Goal: Task Accomplishment & Management: Use online tool/utility

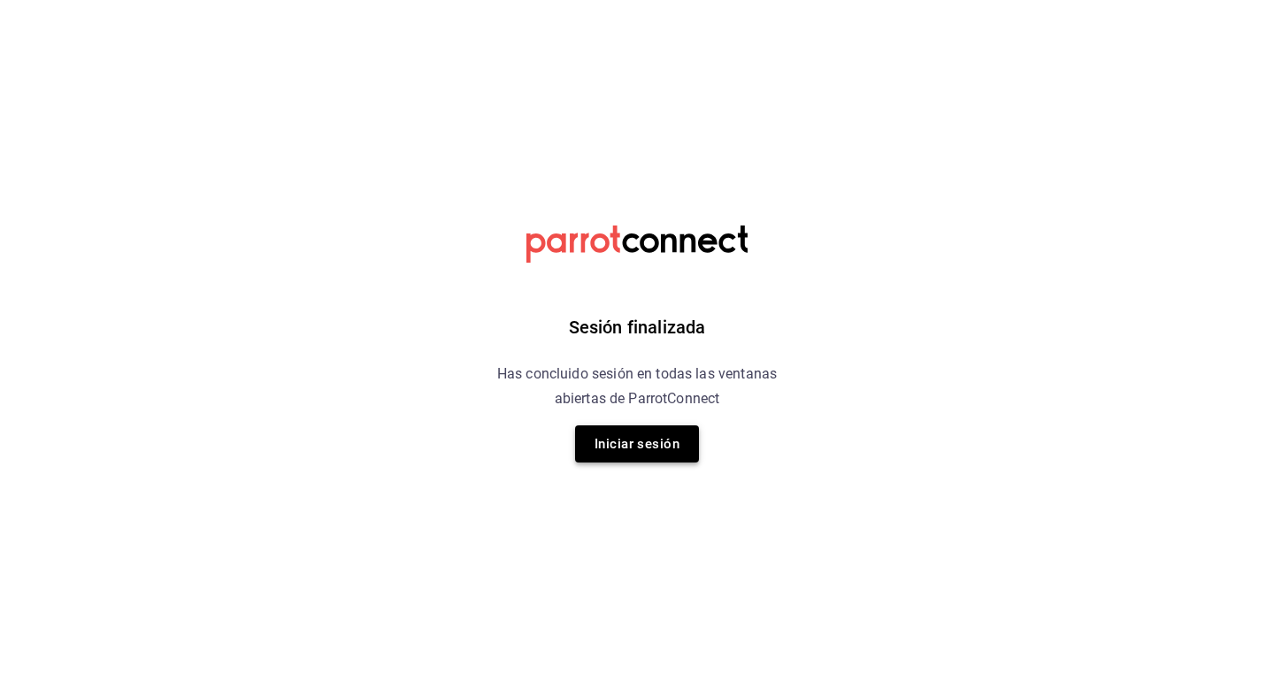
click at [662, 436] on button "Iniciar sesión" at bounding box center [637, 443] width 124 height 37
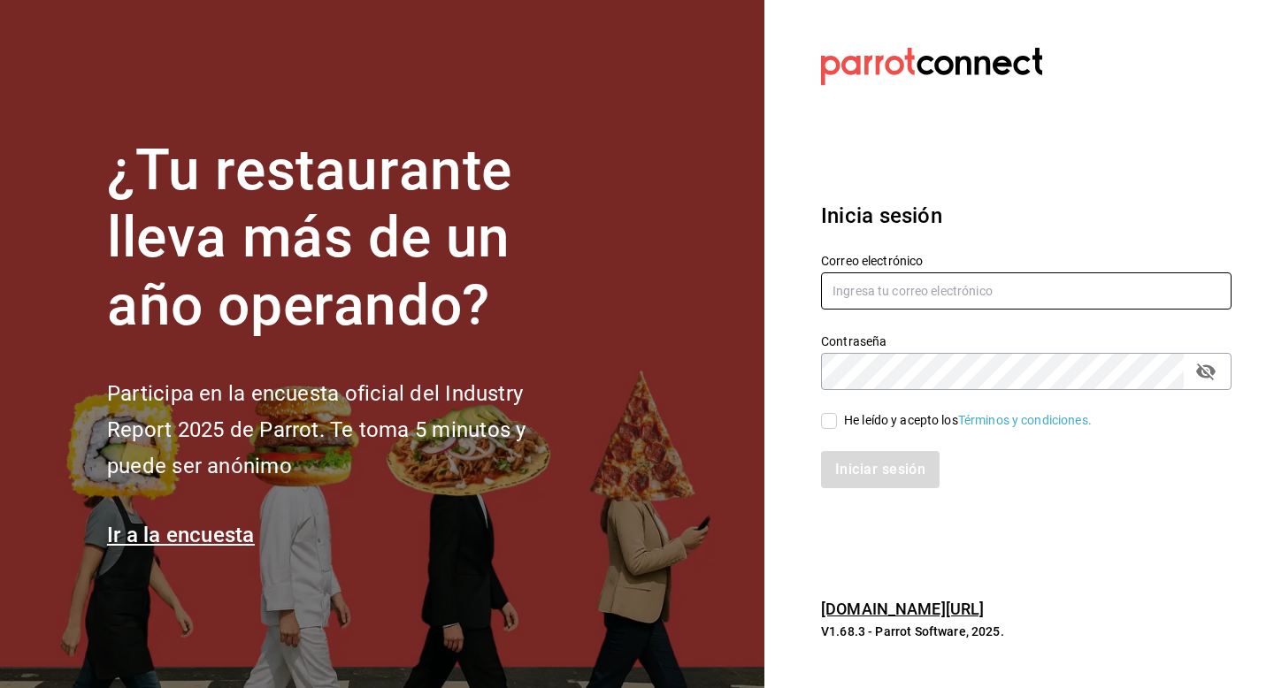
type input "[EMAIL_ADDRESS][PERSON_NAME][DOMAIN_NAME]"
click at [830, 417] on input "He leído y acepto los Términos y condiciones." at bounding box center [829, 421] width 16 height 16
checkbox input "true"
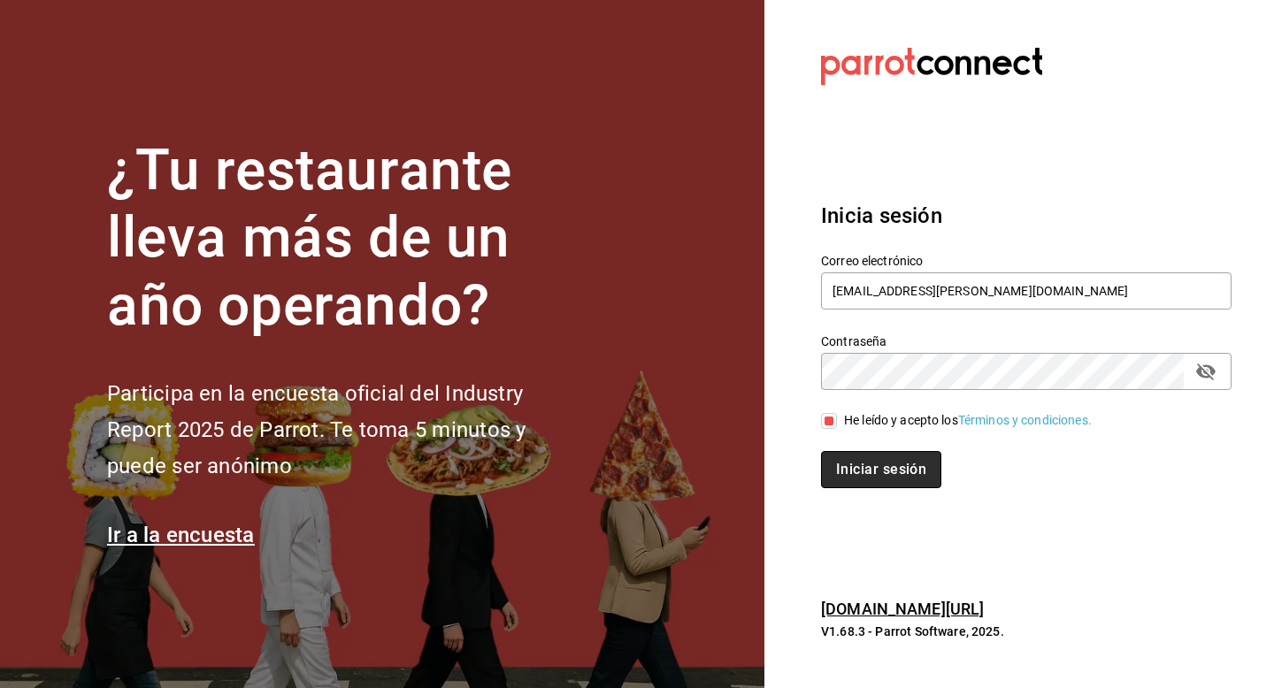
click at [850, 455] on button "Iniciar sesión" at bounding box center [881, 469] width 120 height 37
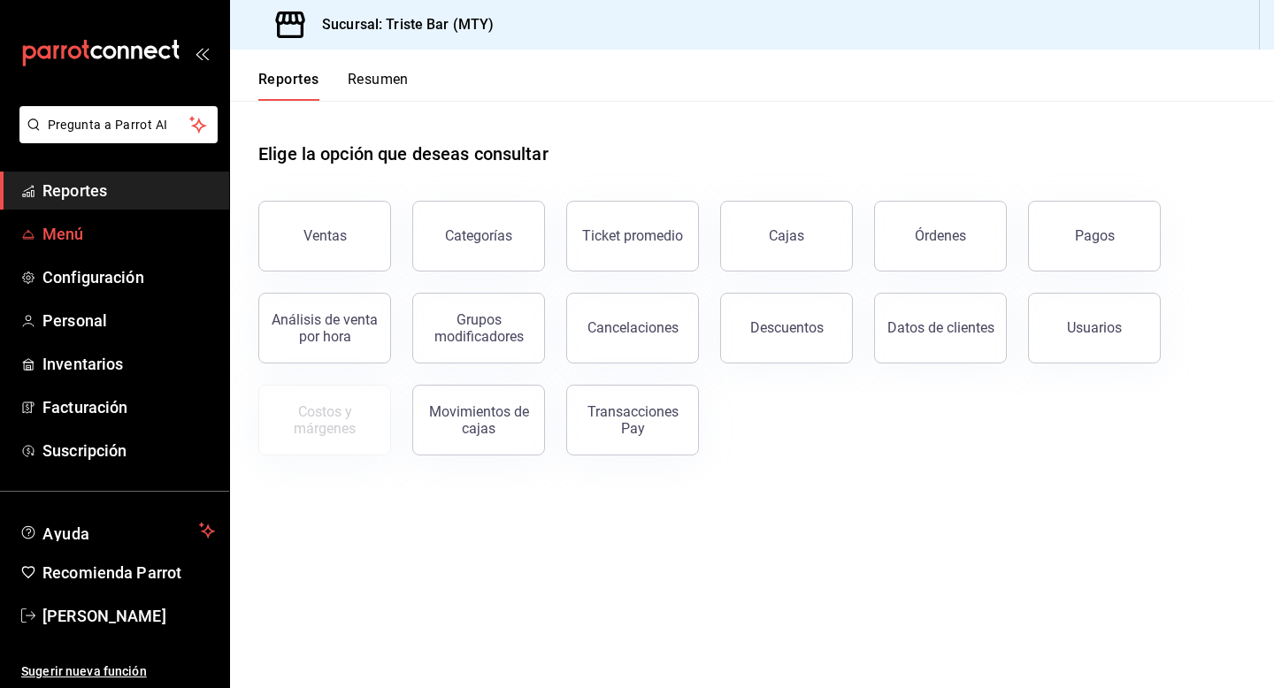
click at [118, 238] on span "Menú" at bounding box center [128, 234] width 172 height 24
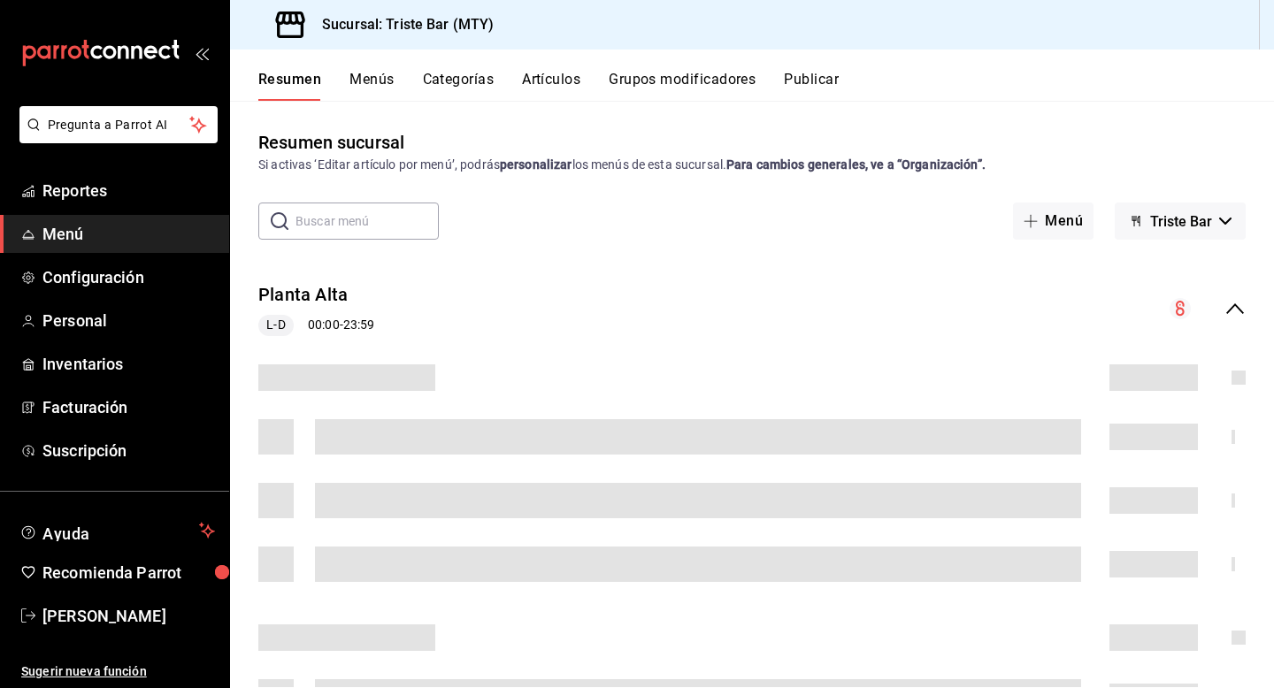
click at [463, 80] on button "Categorías" at bounding box center [459, 86] width 72 height 30
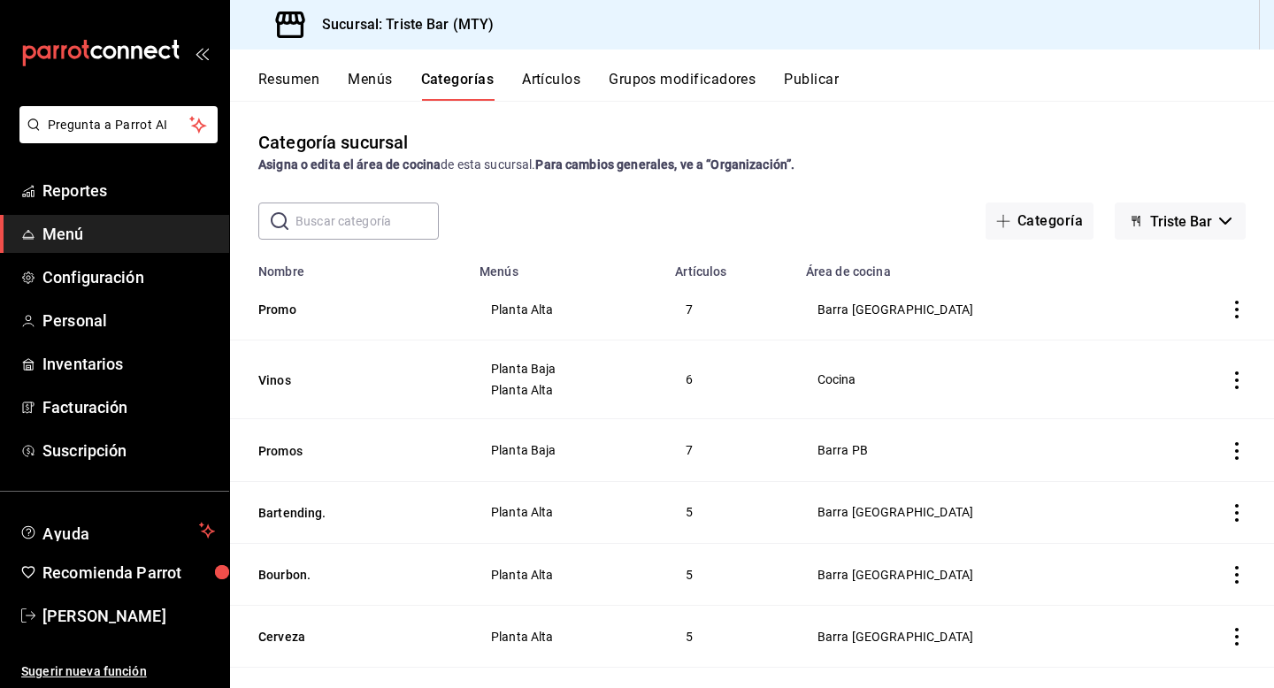
click at [639, 81] on button "Grupos modificadores" at bounding box center [681, 86] width 147 height 30
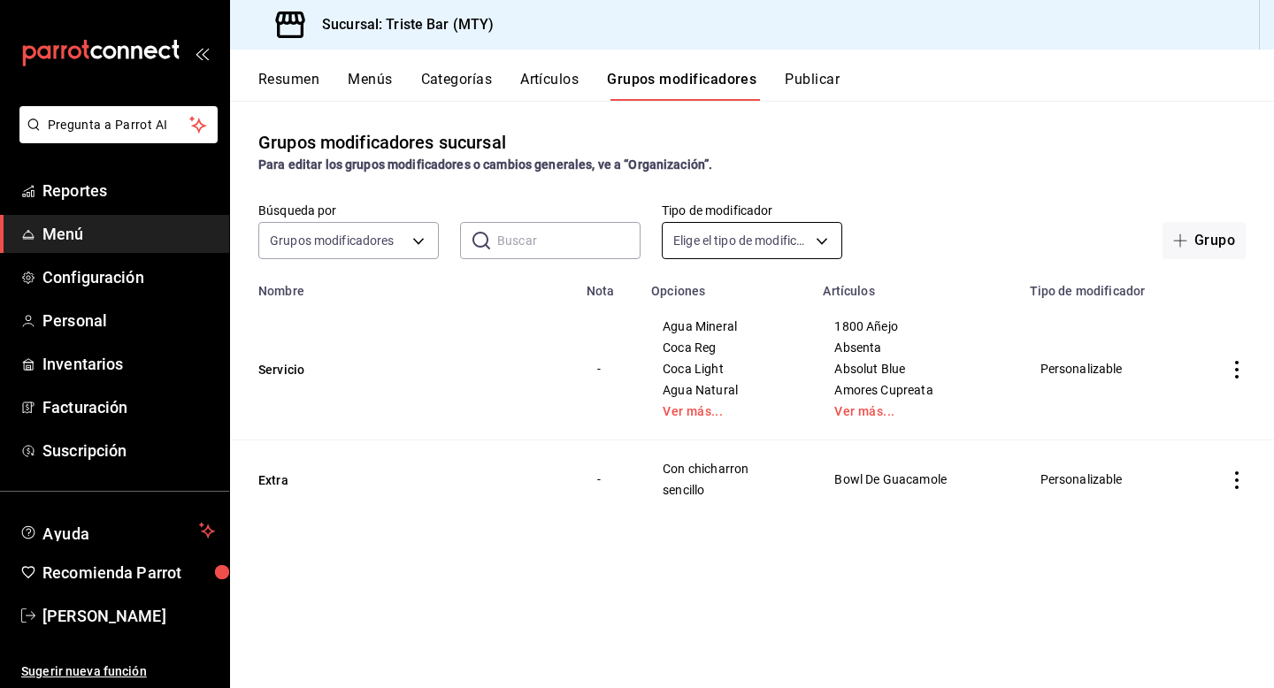
click at [691, 243] on body "Pregunta a Parrot AI Reportes Menú Configuración Personal Inventarios Facturaci…" at bounding box center [637, 344] width 1274 height 688
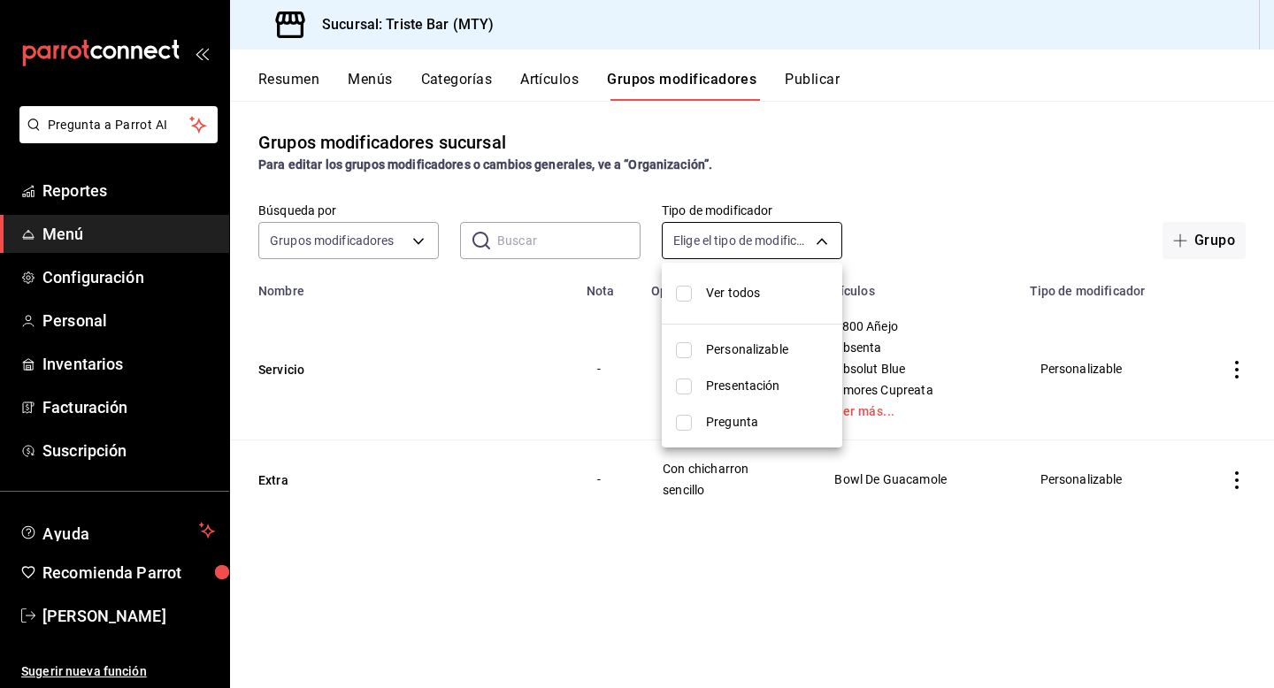
click at [691, 243] on div at bounding box center [637, 344] width 1274 height 688
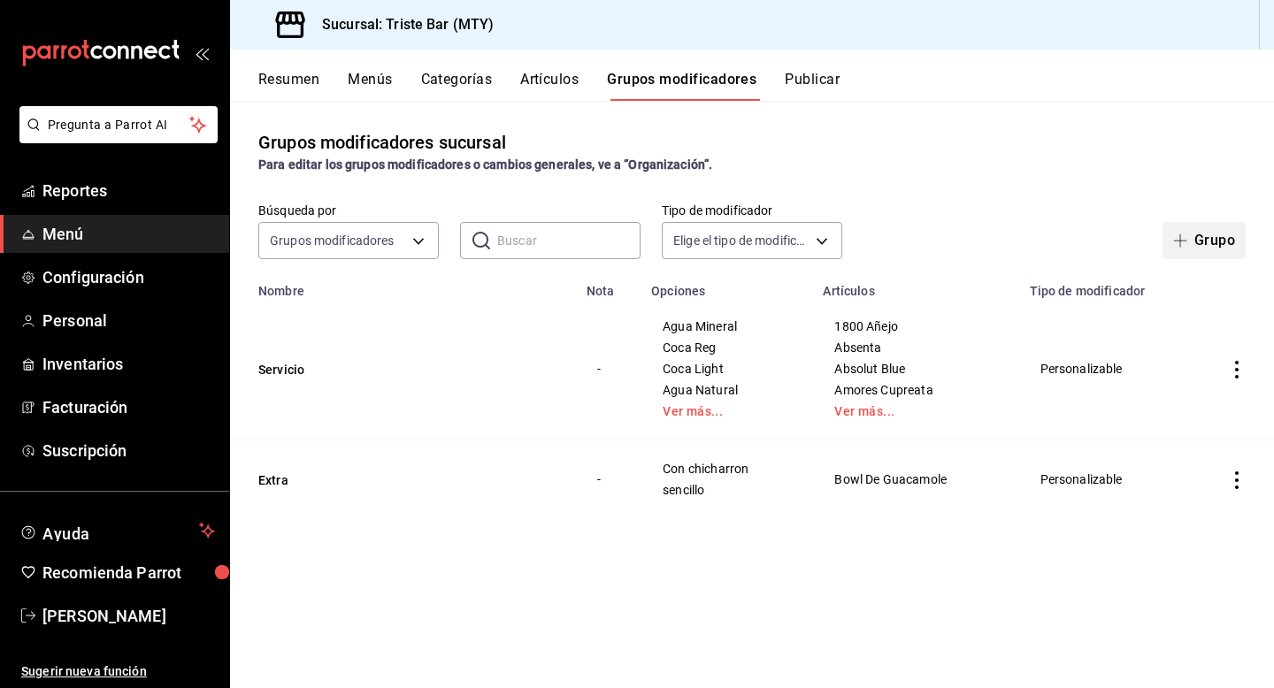
click at [1223, 243] on button "Grupo" at bounding box center [1203, 240] width 83 height 37
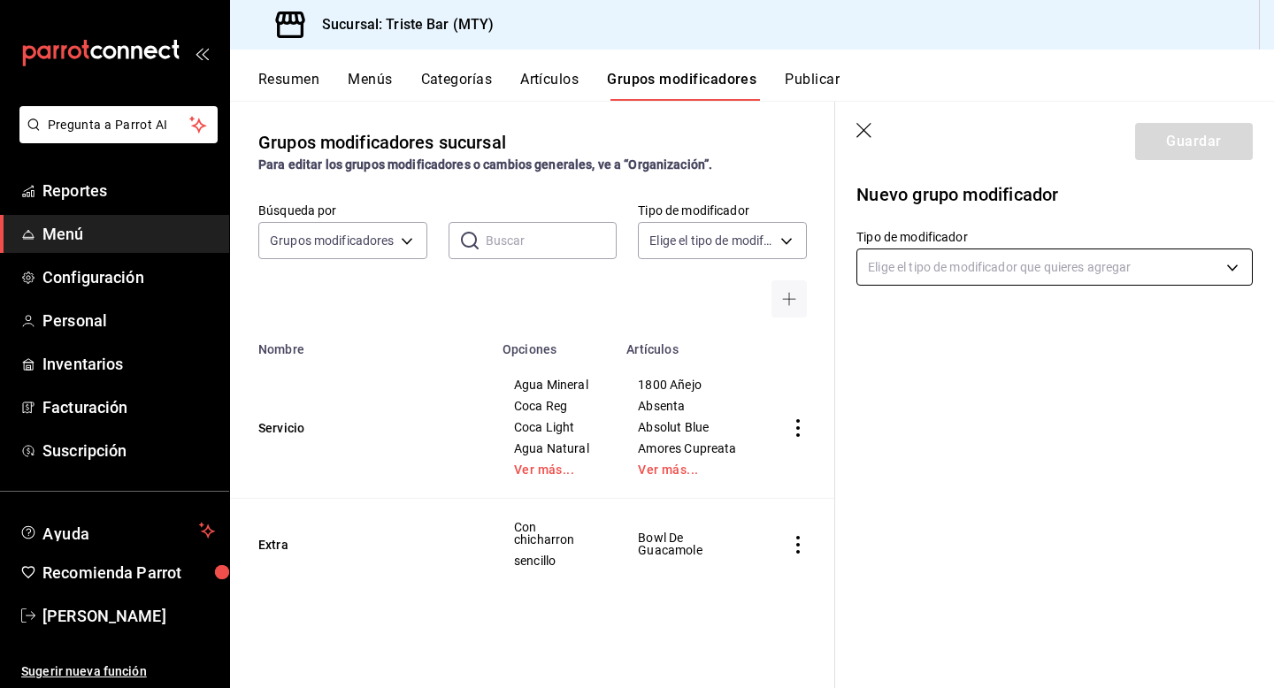
click at [926, 270] on body "Pregunta a Parrot AI Reportes Menú Configuración Personal Inventarios Facturaci…" at bounding box center [637, 344] width 1274 height 688
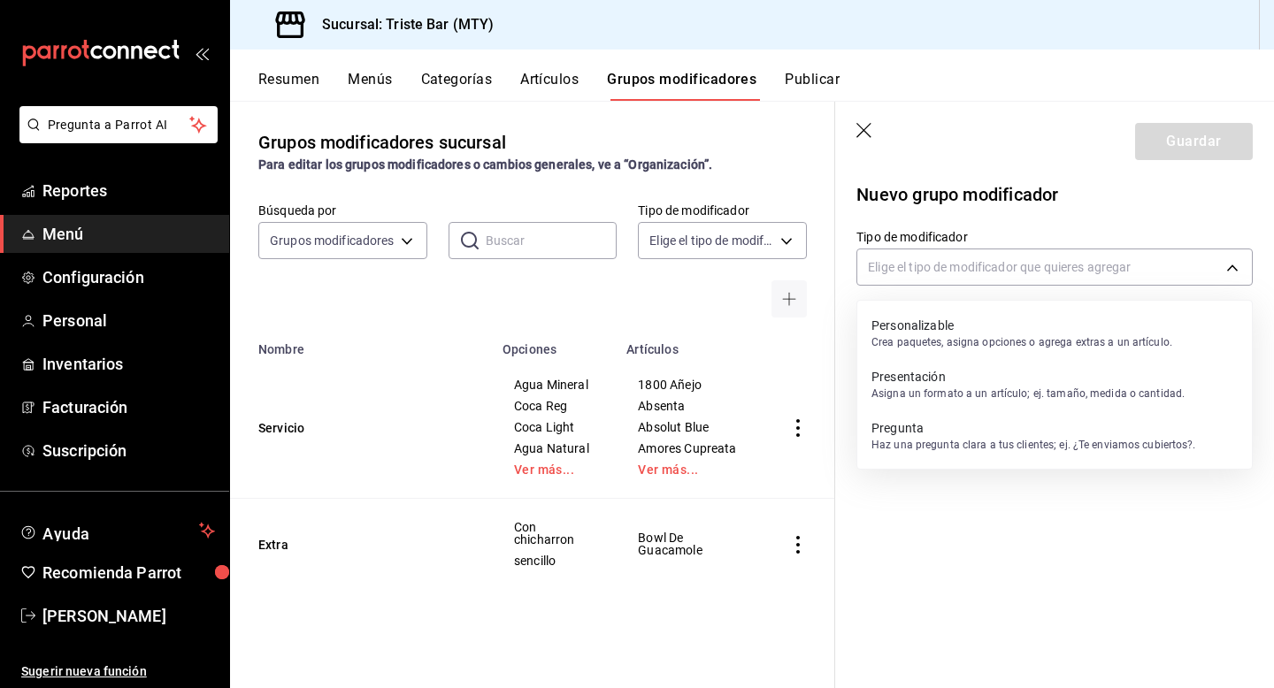
click at [945, 334] on p "Crea paquetes, asigna opciones o agrega extras a un artículo." at bounding box center [1021, 342] width 301 height 16
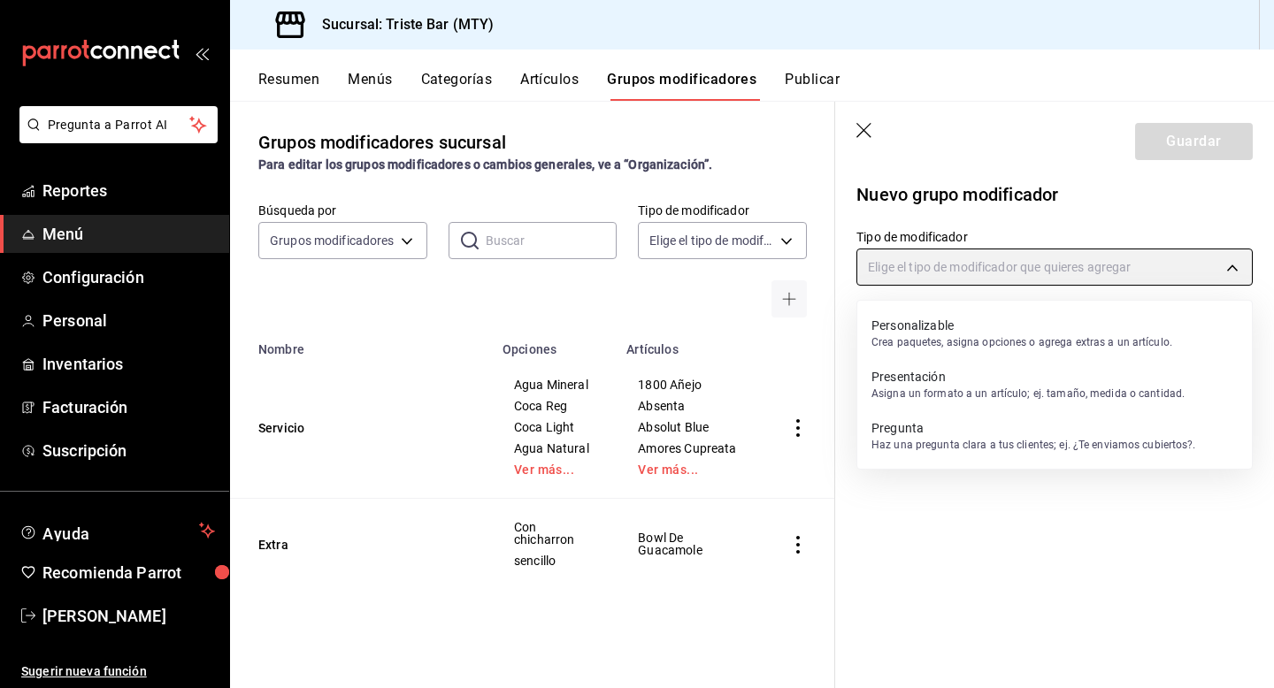
type input "CUSTOMIZABLE"
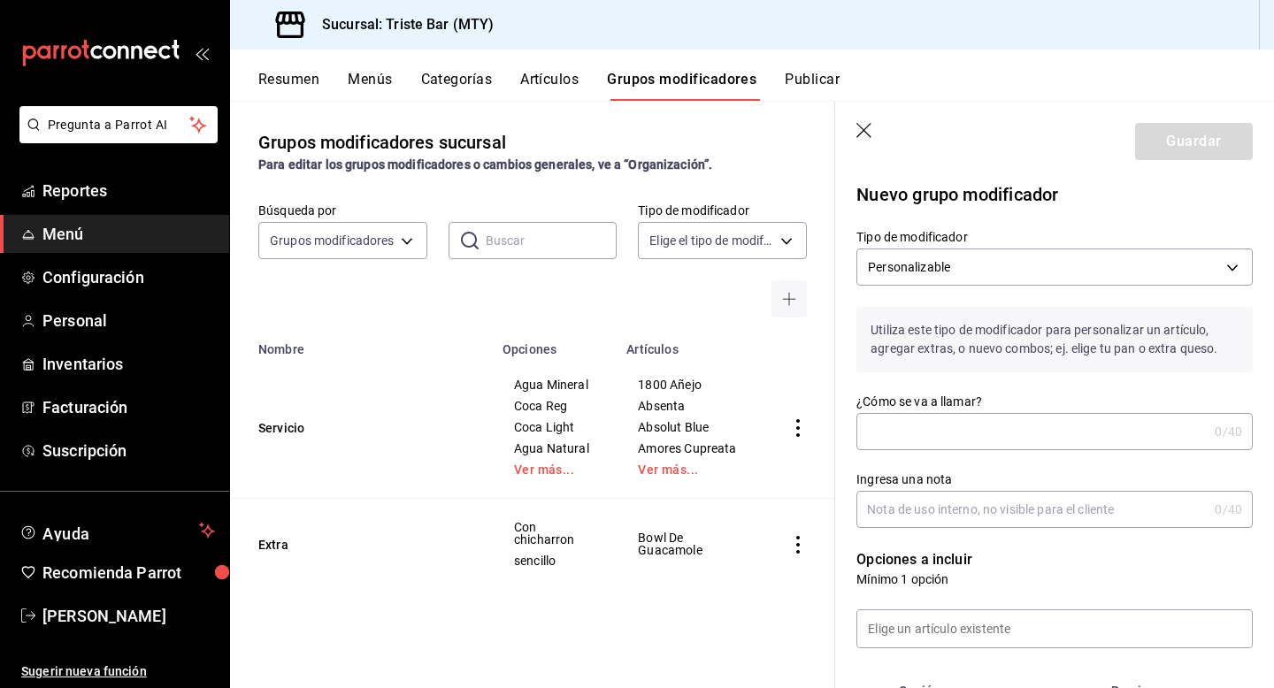
click at [916, 417] on input "¿Cómo se va a llamar?" at bounding box center [1031, 431] width 351 height 35
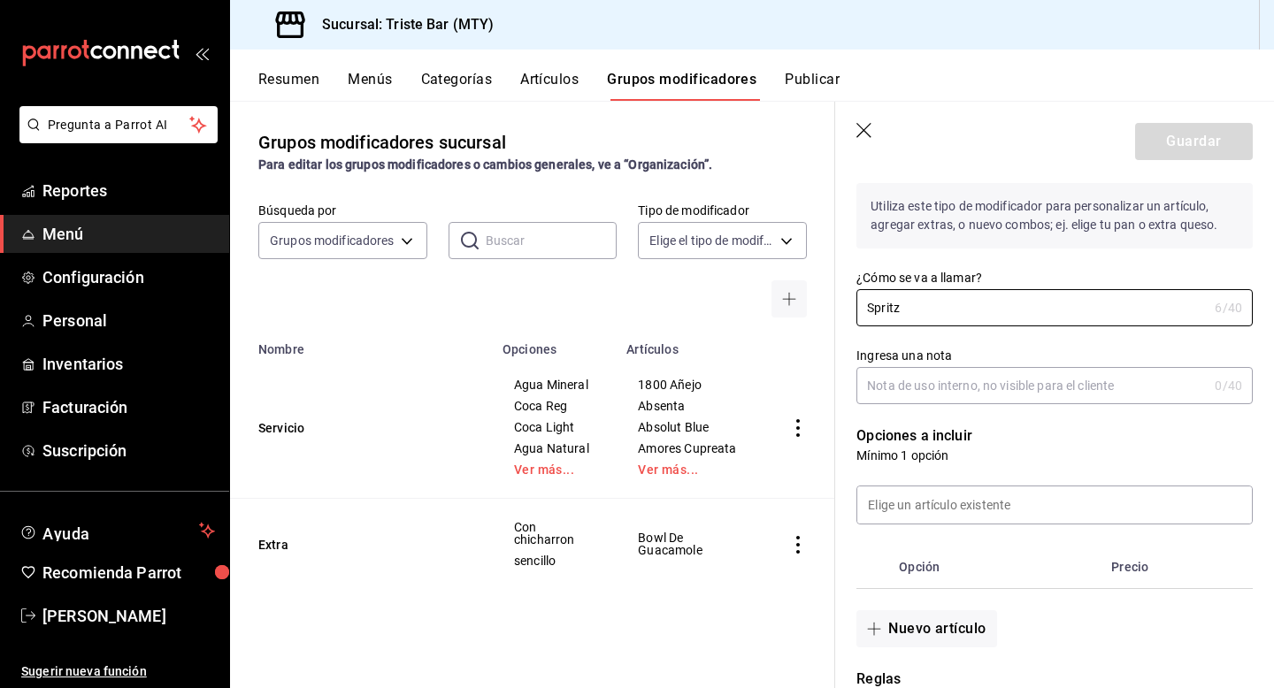
scroll to position [131, 0]
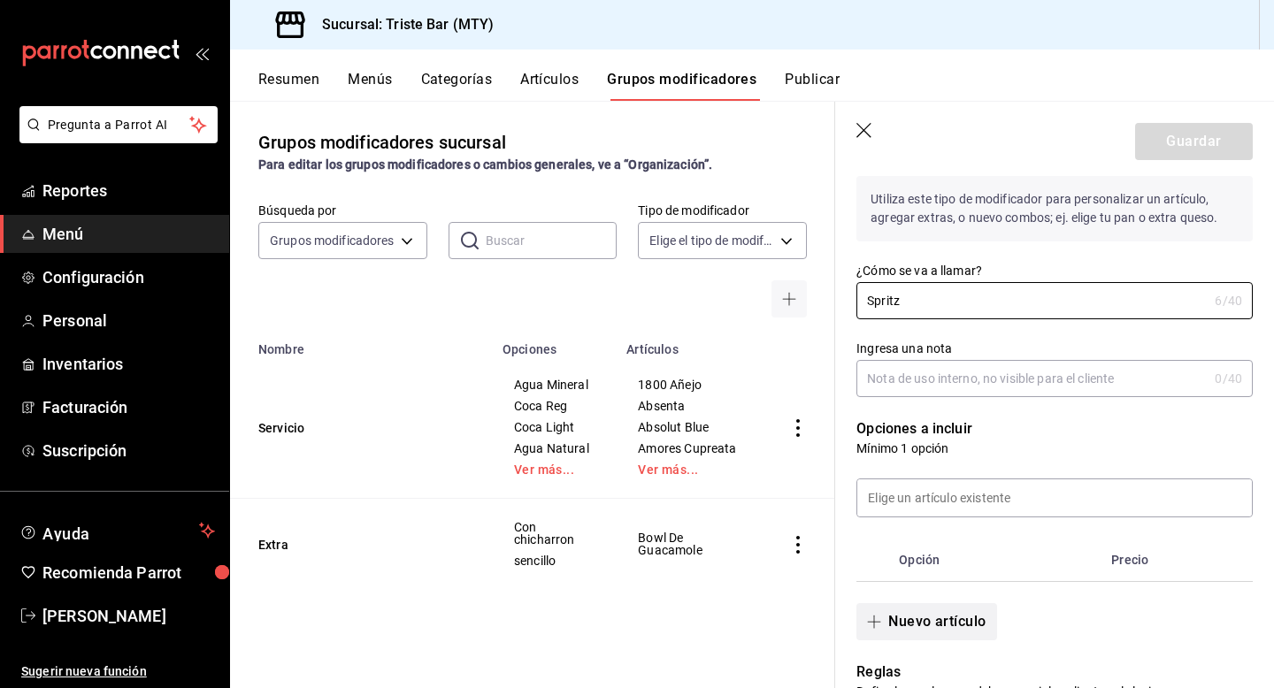
type input "Spritz"
click at [902, 624] on button "Nuevo artículo" at bounding box center [926, 621] width 140 height 37
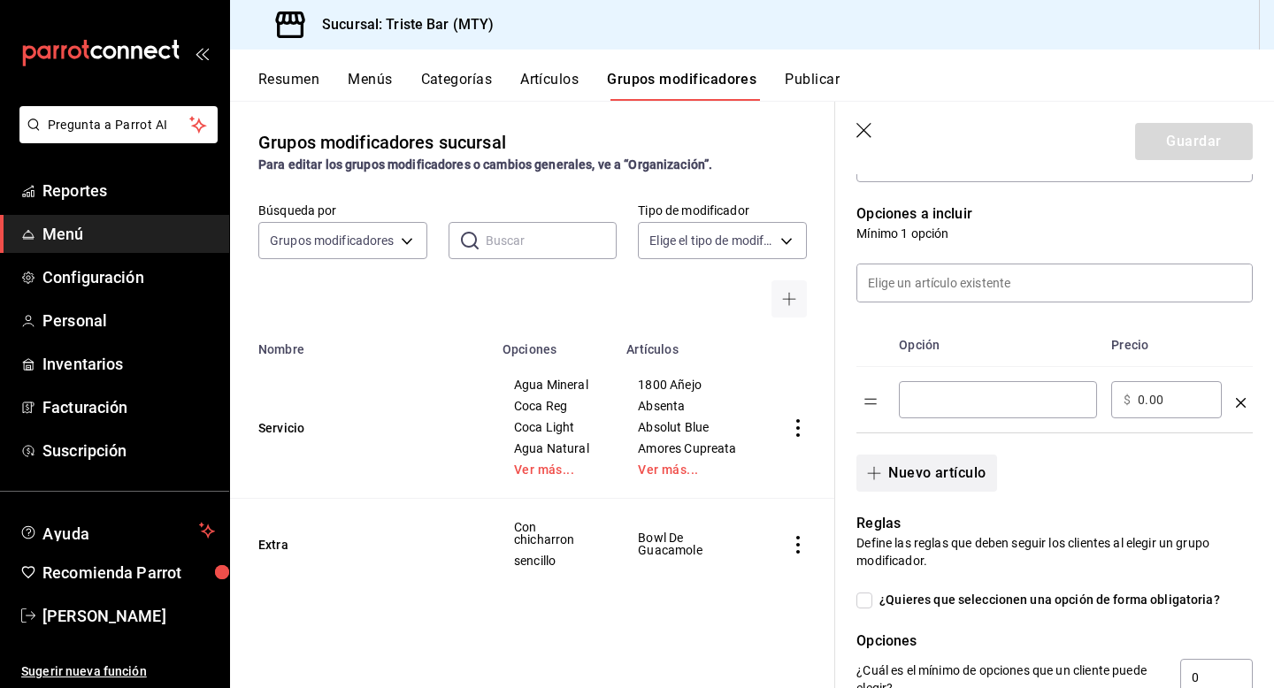
scroll to position [379, 0]
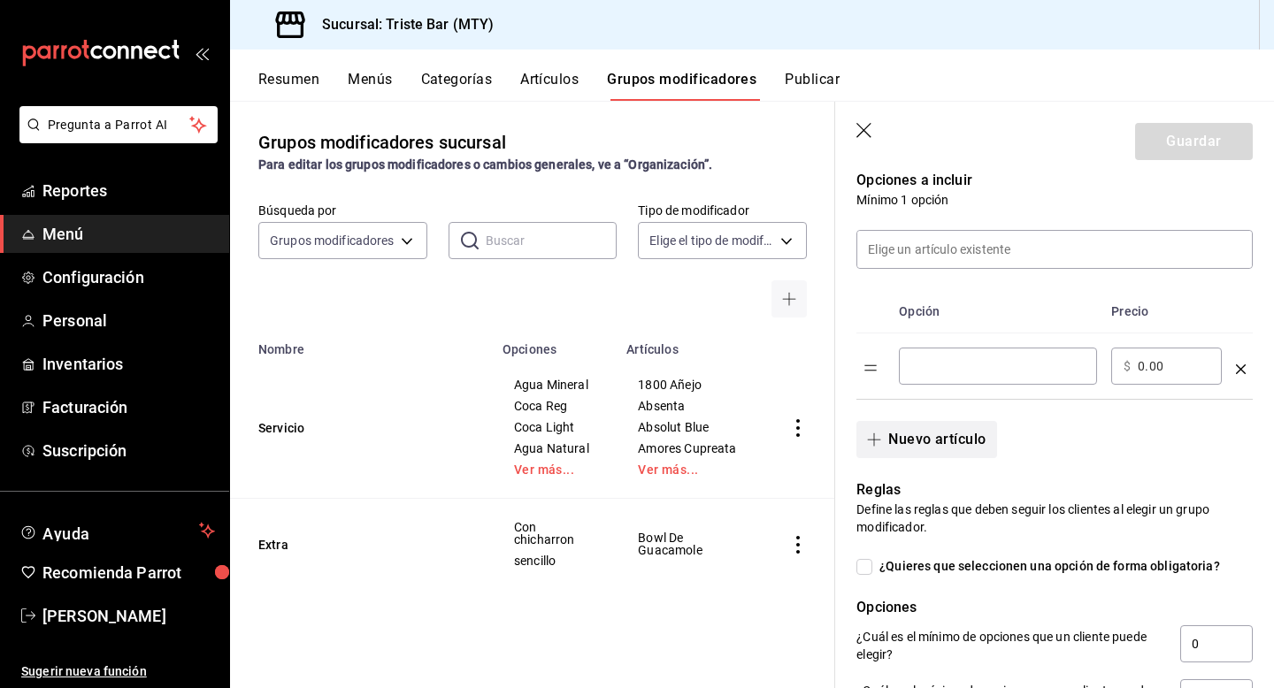
click at [895, 425] on button "Nuevo artículo" at bounding box center [926, 439] width 140 height 37
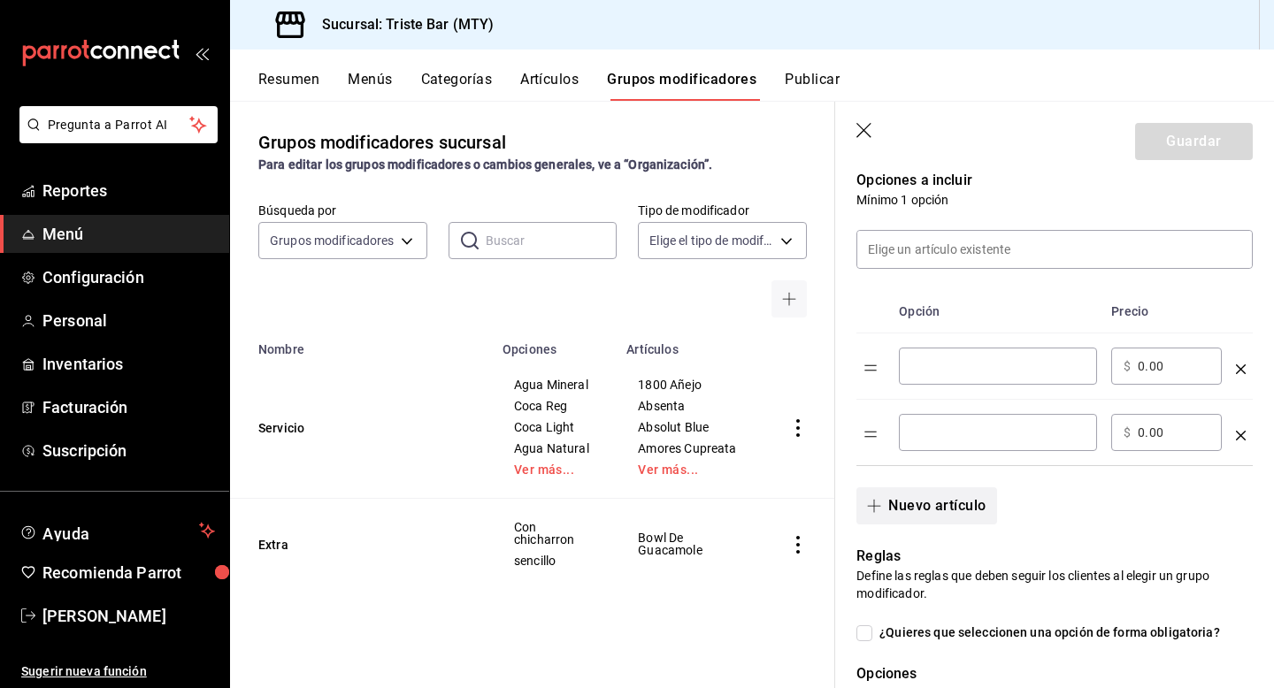
click at [905, 496] on button "Nuevo artículo" at bounding box center [926, 505] width 140 height 37
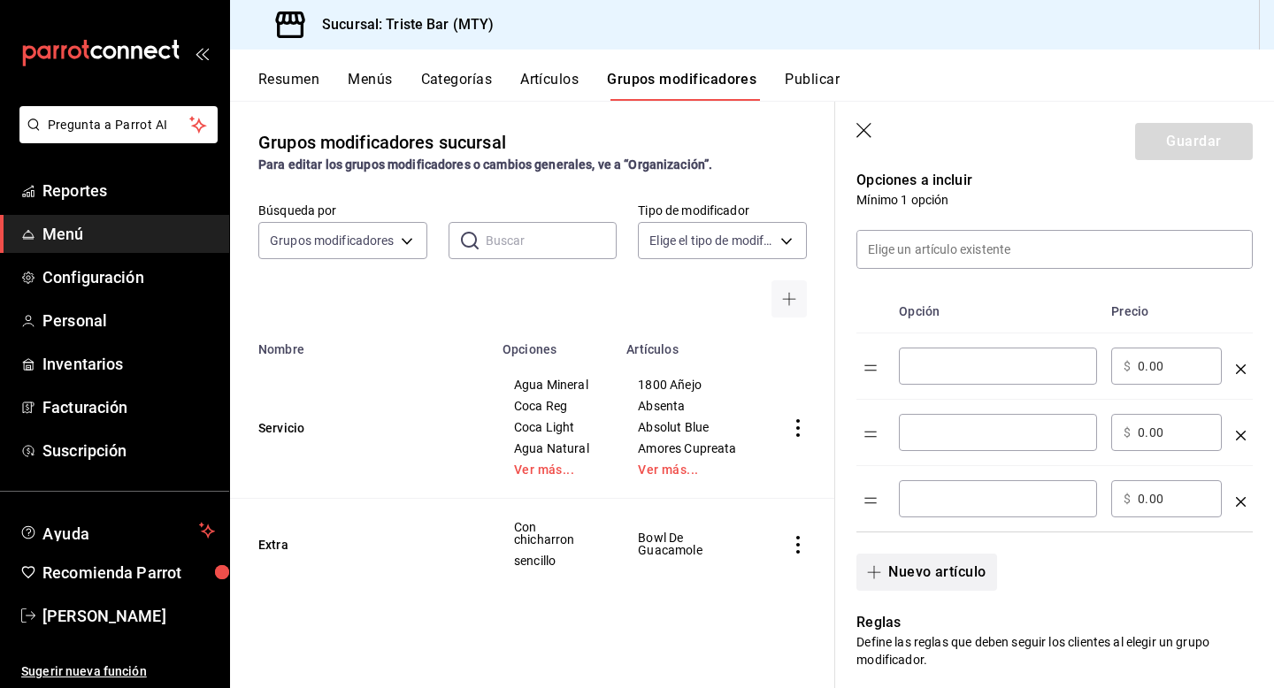
click at [910, 569] on button "Nuevo artículo" at bounding box center [926, 572] width 140 height 37
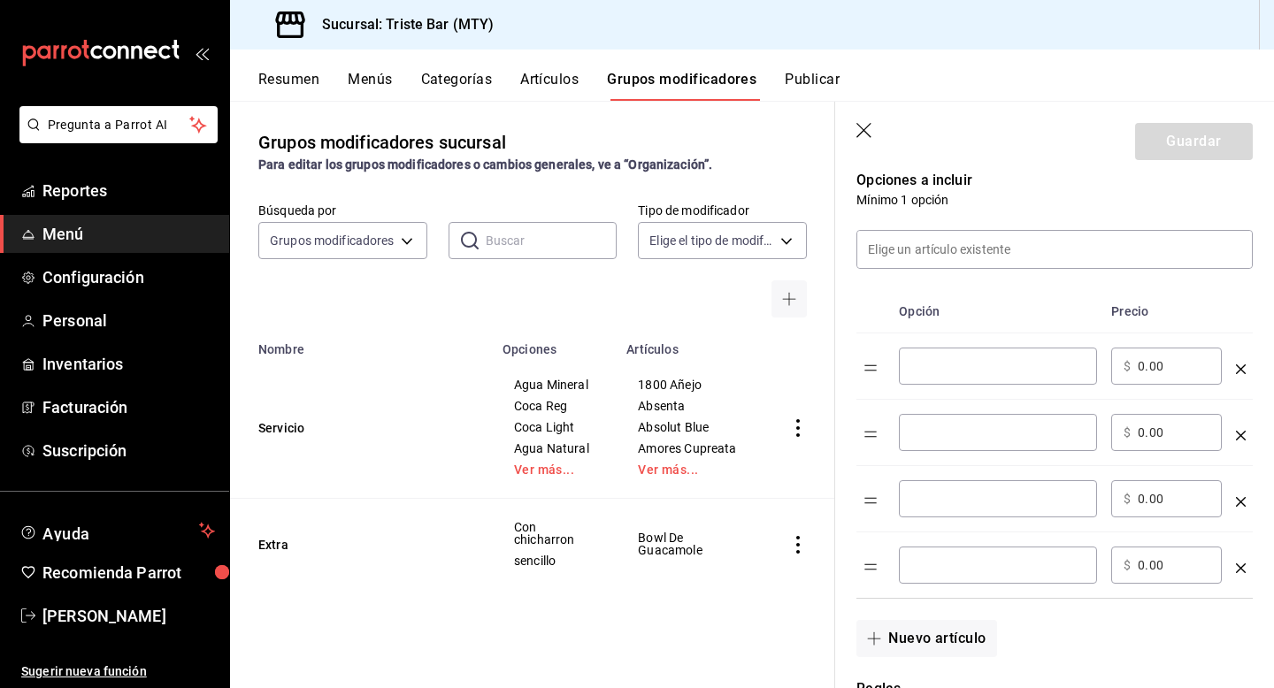
click at [980, 370] on input "optionsTable" at bounding box center [997, 366] width 173 height 18
type input "Aperol"
click at [1011, 426] on input "optionsTable" at bounding box center [997, 433] width 173 height 18
type input "Primo"
click at [1039, 502] on input "optionsTable" at bounding box center [997, 499] width 173 height 18
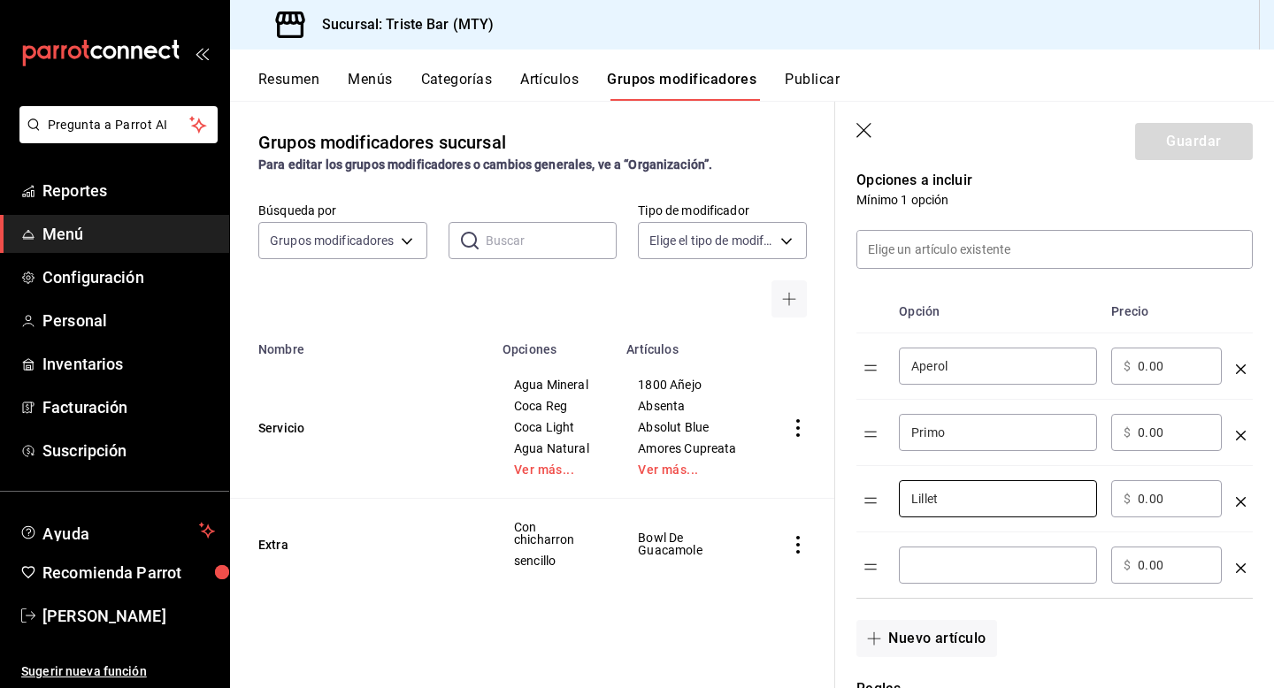
type input "Lillet"
click at [1012, 570] on input "optionsTable" at bounding box center [997, 565] width 173 height 18
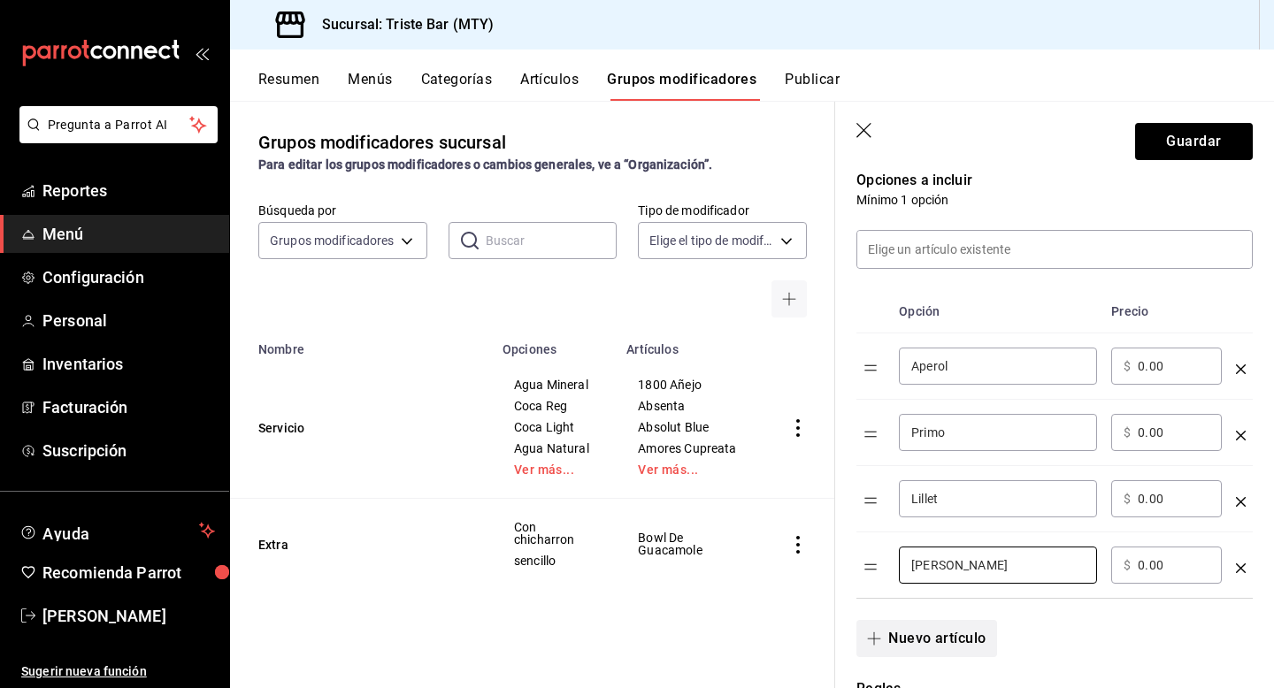
type input "[PERSON_NAME]"
click at [922, 627] on button "Nuevo artículo" at bounding box center [926, 638] width 140 height 37
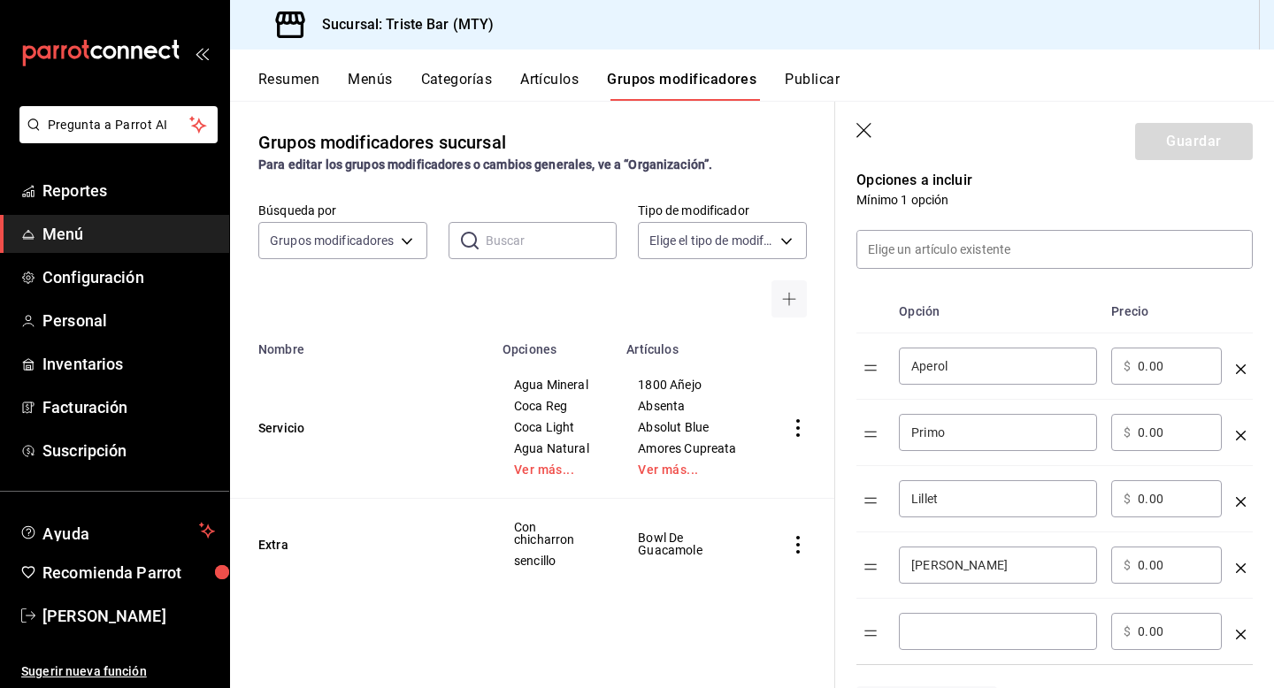
click at [941, 624] on input "optionsTable" at bounding box center [997, 632] width 173 height 18
type input "4"
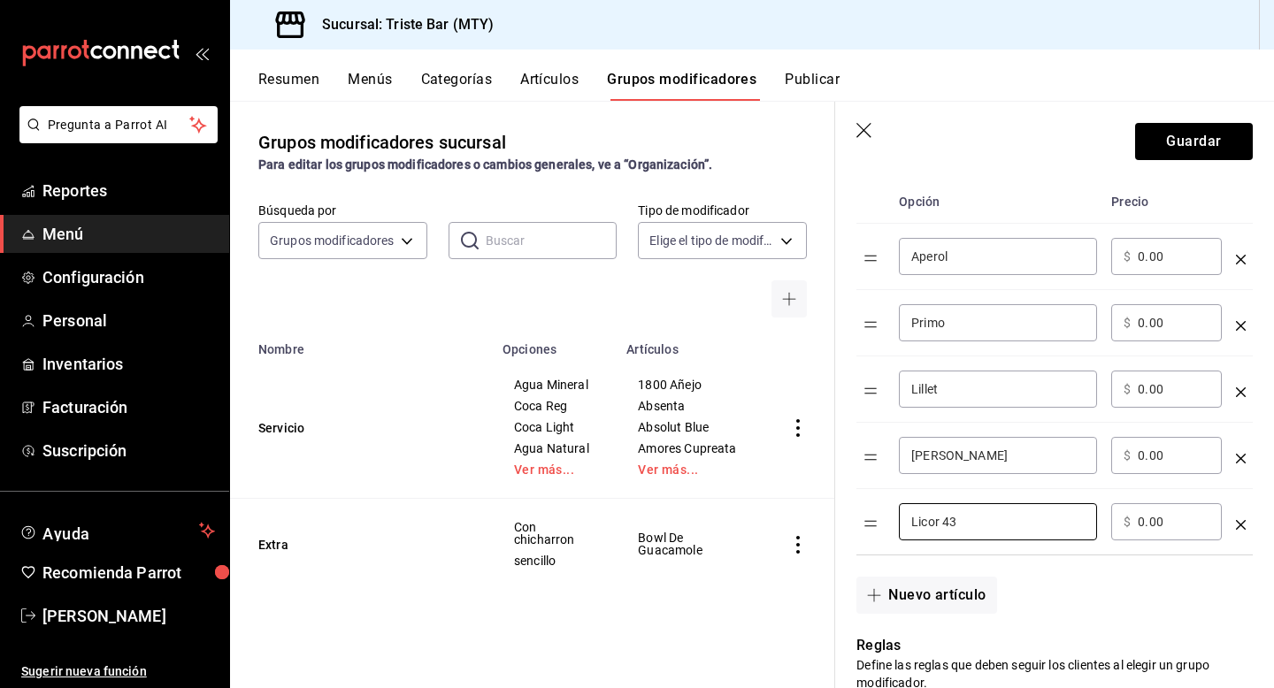
scroll to position [492, 0]
type input "Licor 43"
click at [914, 589] on button "Nuevo artículo" at bounding box center [926, 592] width 140 height 37
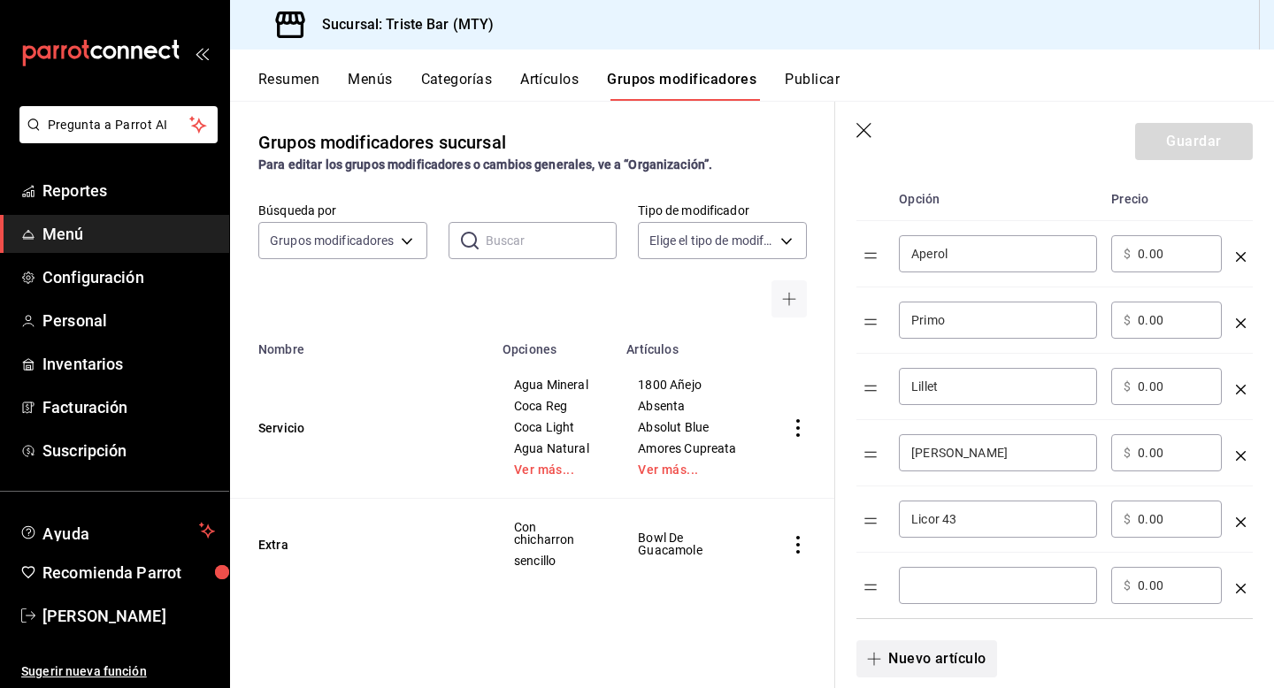
click at [914, 589] on input "optionsTable" at bounding box center [997, 586] width 173 height 18
type input "T"
type input "Italicus"
click at [951, 654] on button "Nuevo artículo" at bounding box center [926, 658] width 140 height 37
click at [926, 654] on input "optionsTable" at bounding box center [997, 652] width 173 height 18
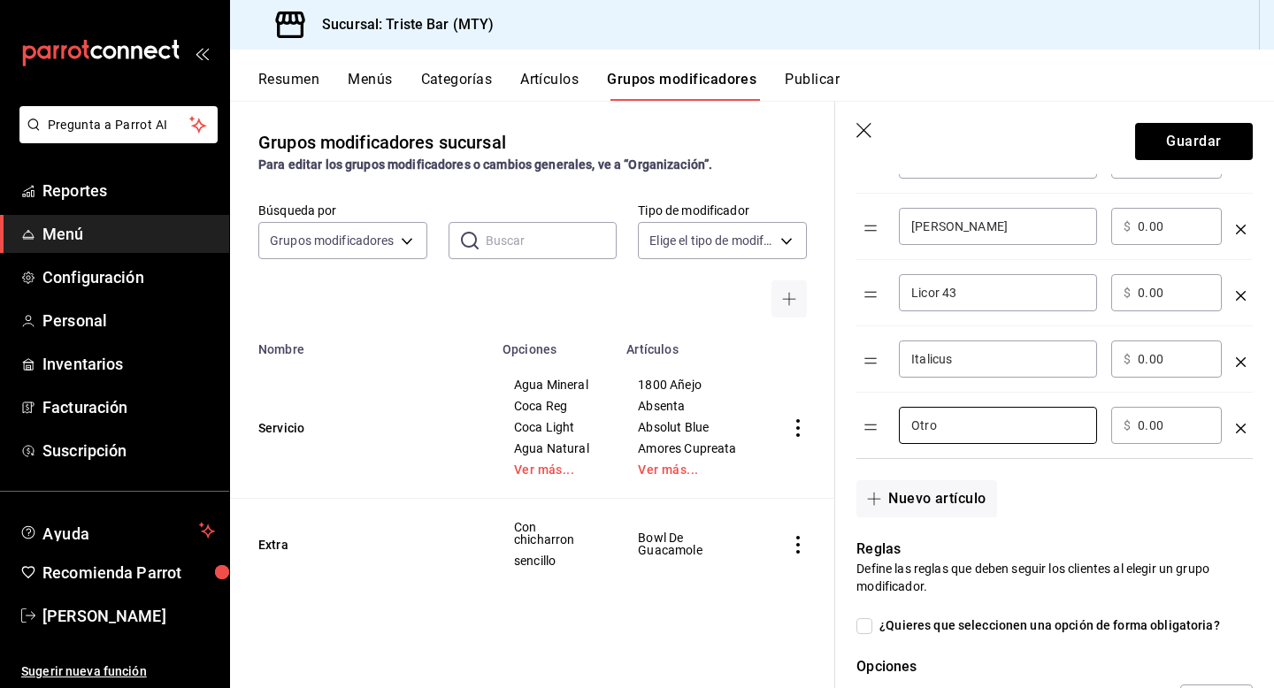
scroll to position [855, 0]
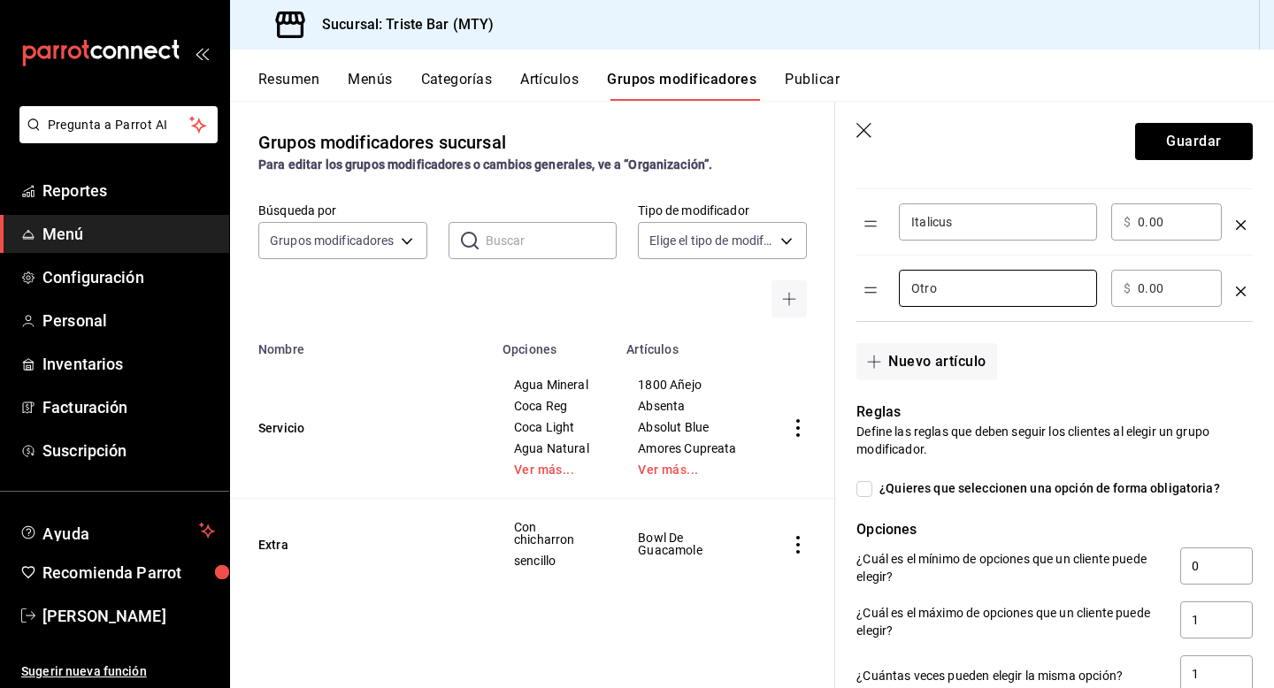
type input "Otro"
click at [870, 489] on input "¿Quieres que seleccionen una opción de forma obligatoria?" at bounding box center [864, 489] width 16 height 16
checkbox input "true"
type input "1"
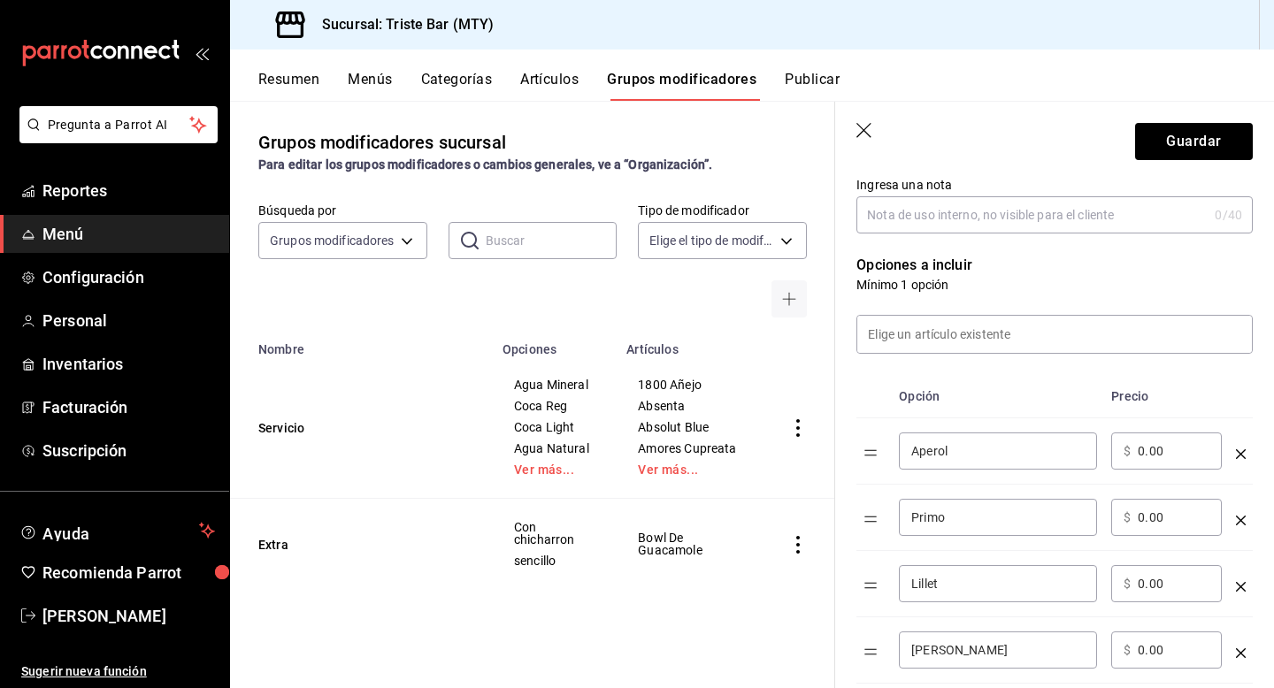
scroll to position [0, 0]
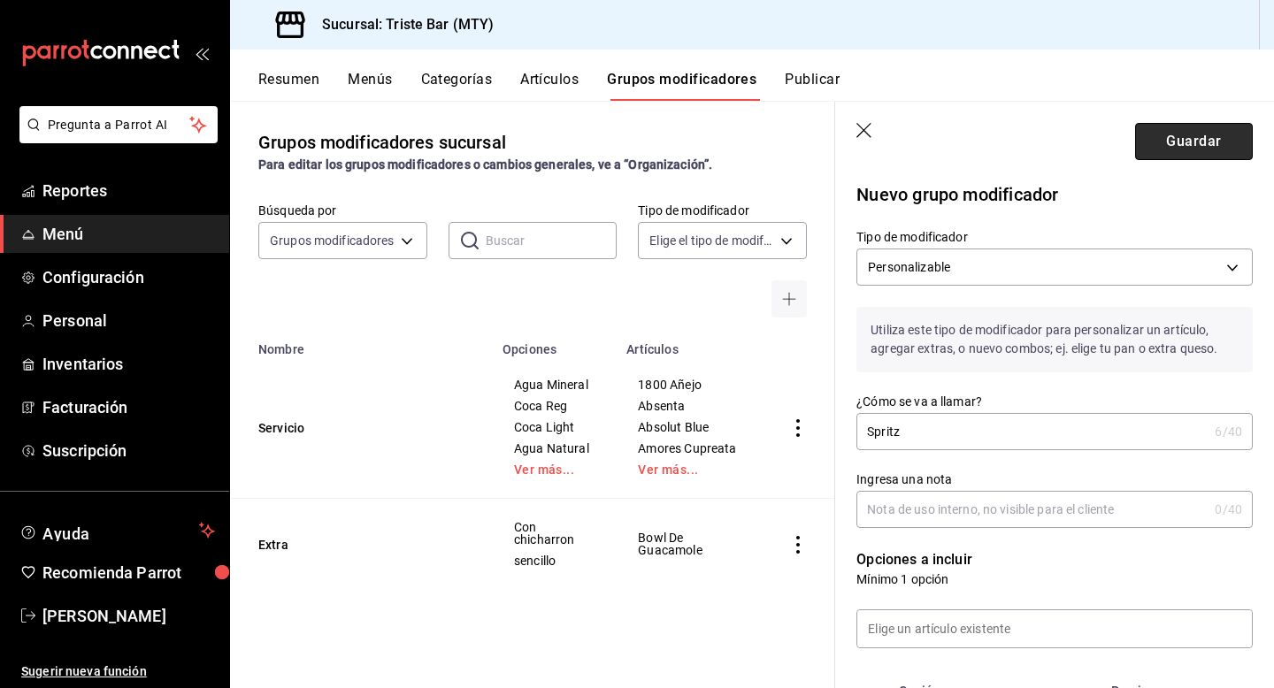
click at [1180, 142] on button "Guardar" at bounding box center [1194, 141] width 118 height 37
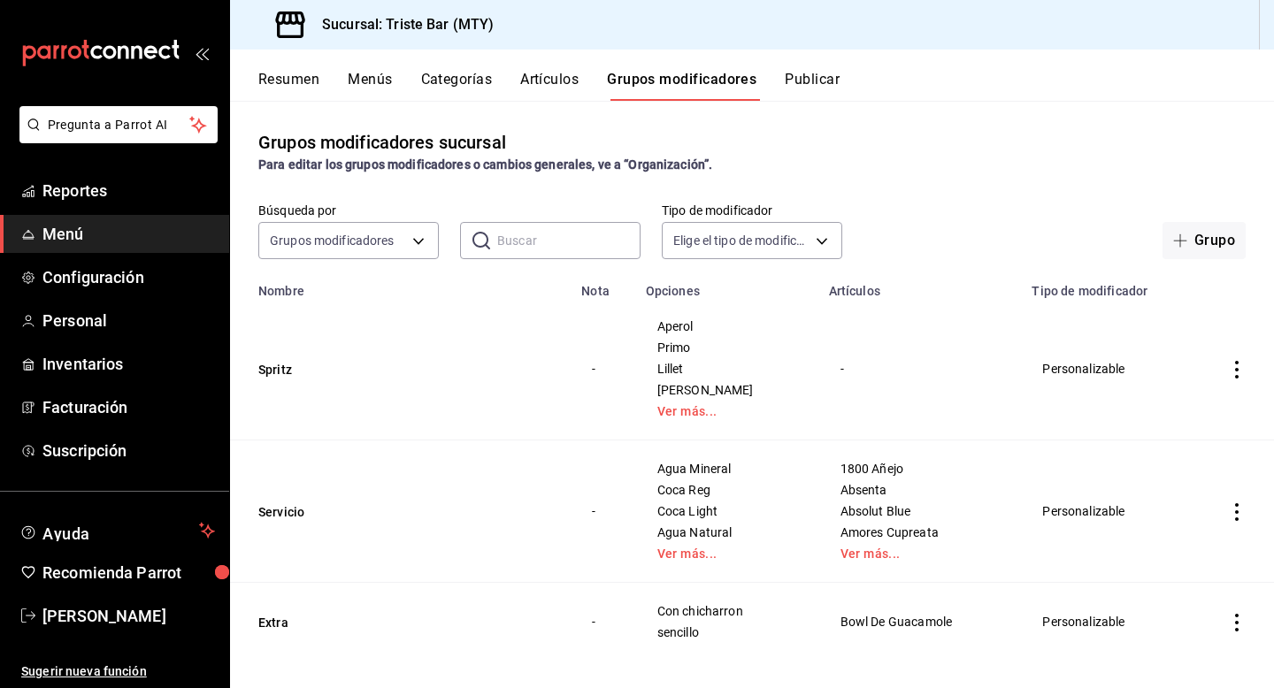
click at [310, 86] on button "Resumen" at bounding box center [288, 86] width 61 height 30
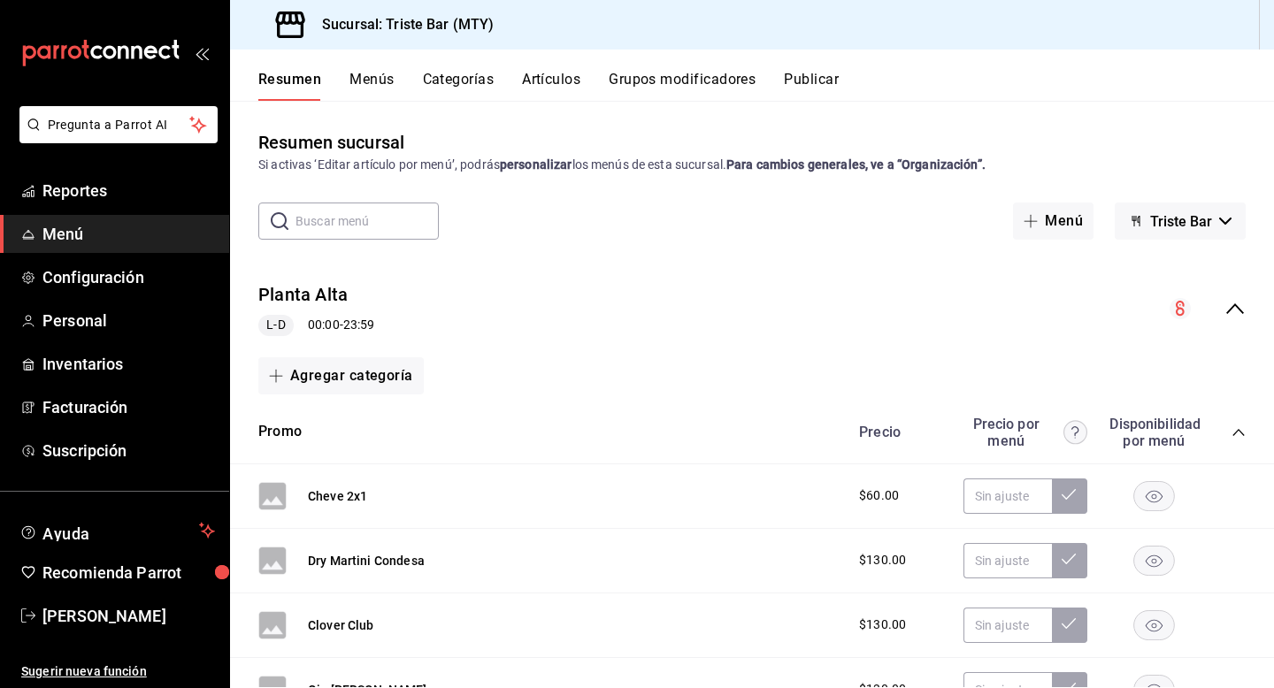
click at [571, 73] on button "Artículos" at bounding box center [551, 86] width 58 height 30
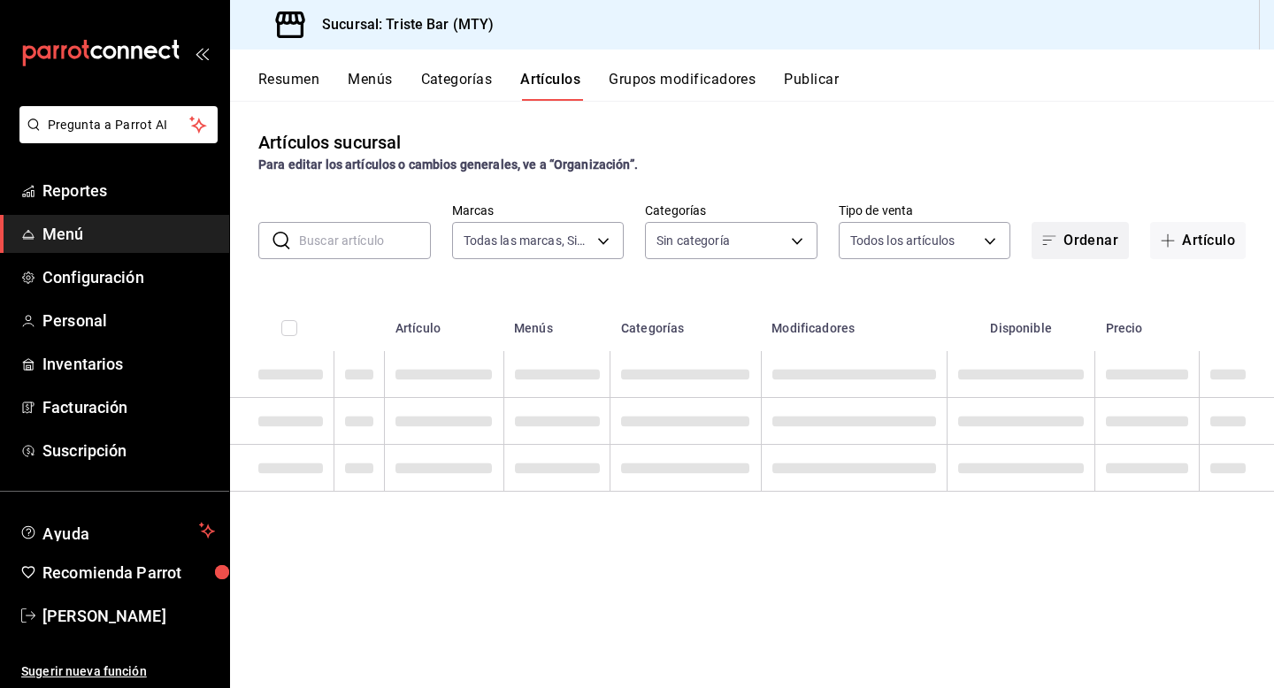
type input "a0d64e0e-8eb3-4629-826a-2b9b2caf043a"
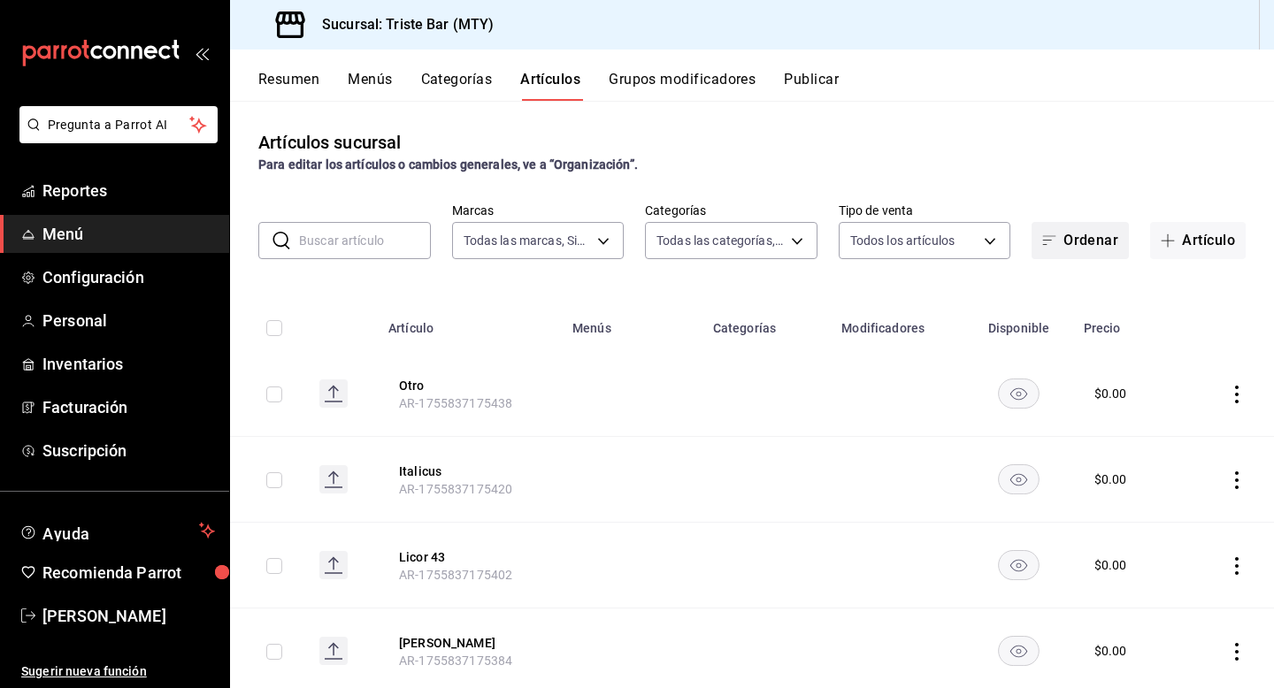
type input "6ced5350-b674-43e6-a928-4e140fad2f3a,7f4bc048-5502-4edc-9a8e-5fb99cc30381,5d409…"
click at [1209, 237] on button "Artículo" at bounding box center [1198, 240] width 96 height 37
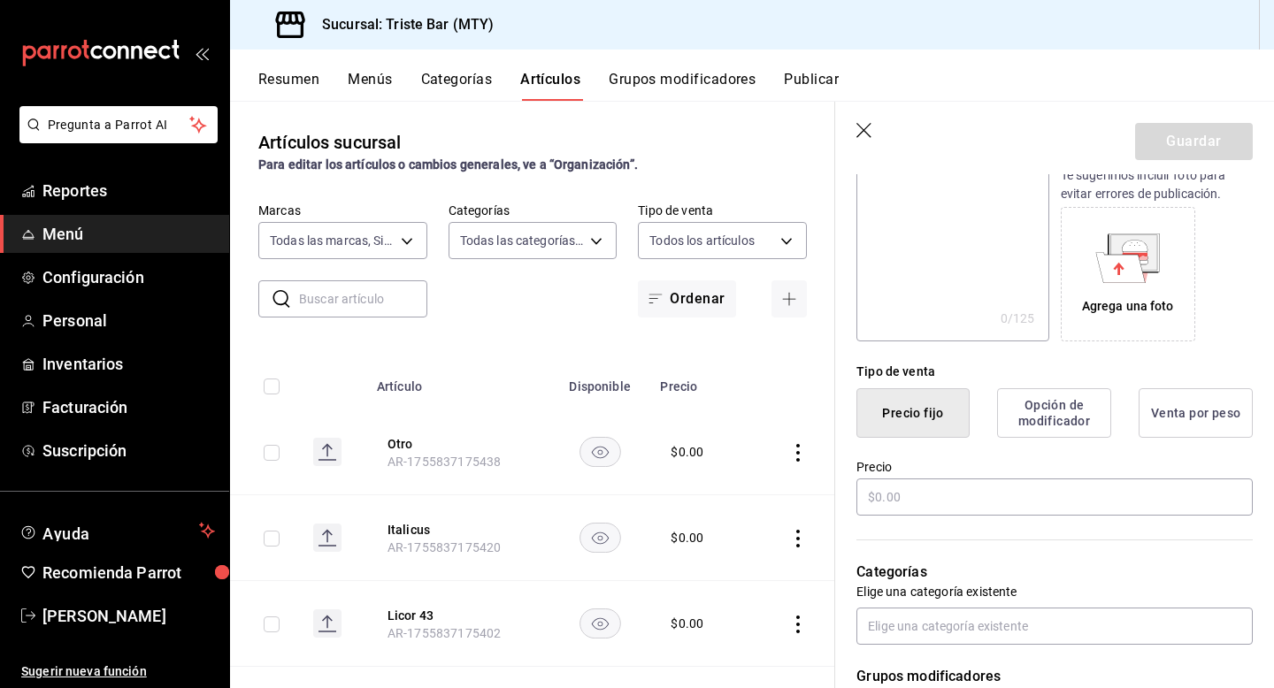
scroll to position [251, 0]
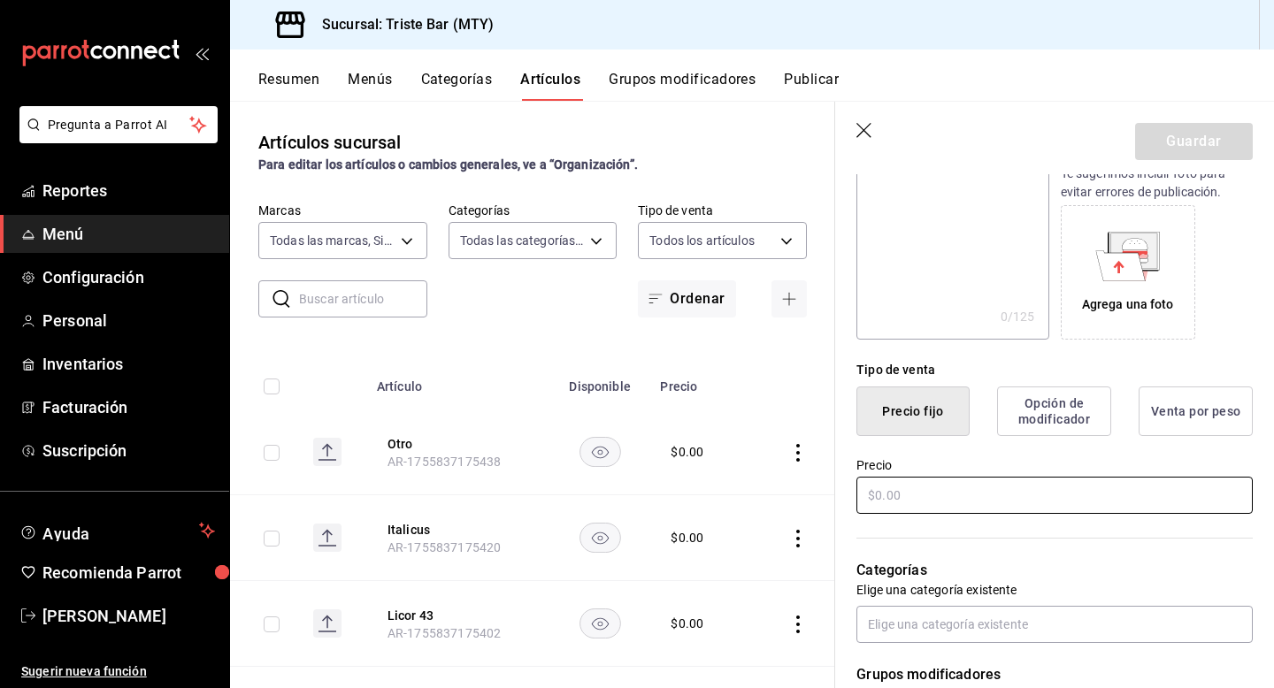
type input "Promo Spritz and Beats"
click at [908, 486] on input "text" at bounding box center [1054, 495] width 396 height 37
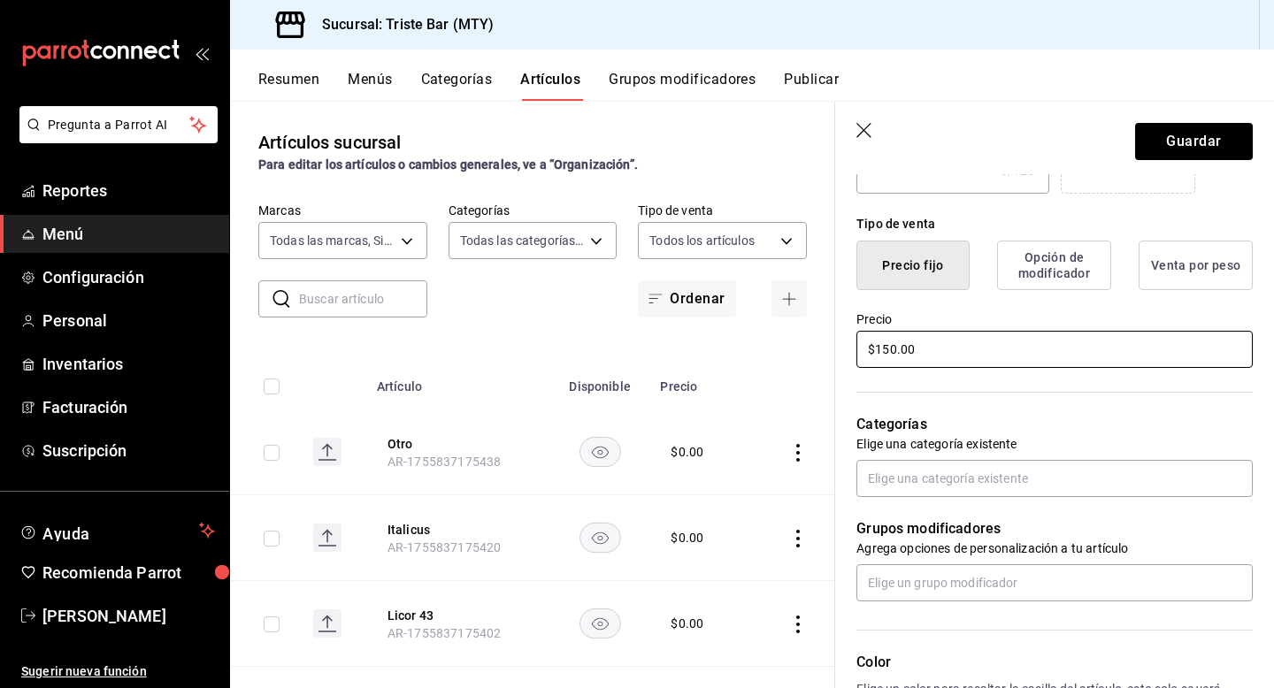
scroll to position [399, 0]
type input "$150.00"
click at [909, 463] on input "text" at bounding box center [1054, 476] width 396 height 37
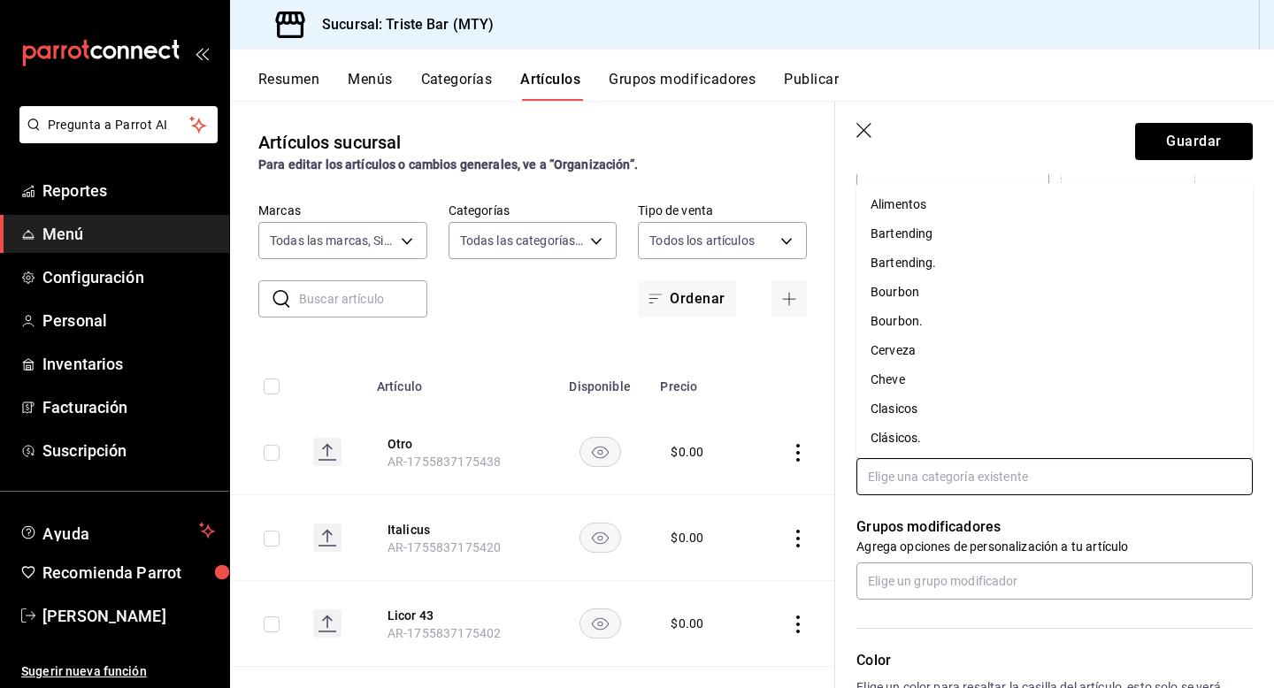
type input "p"
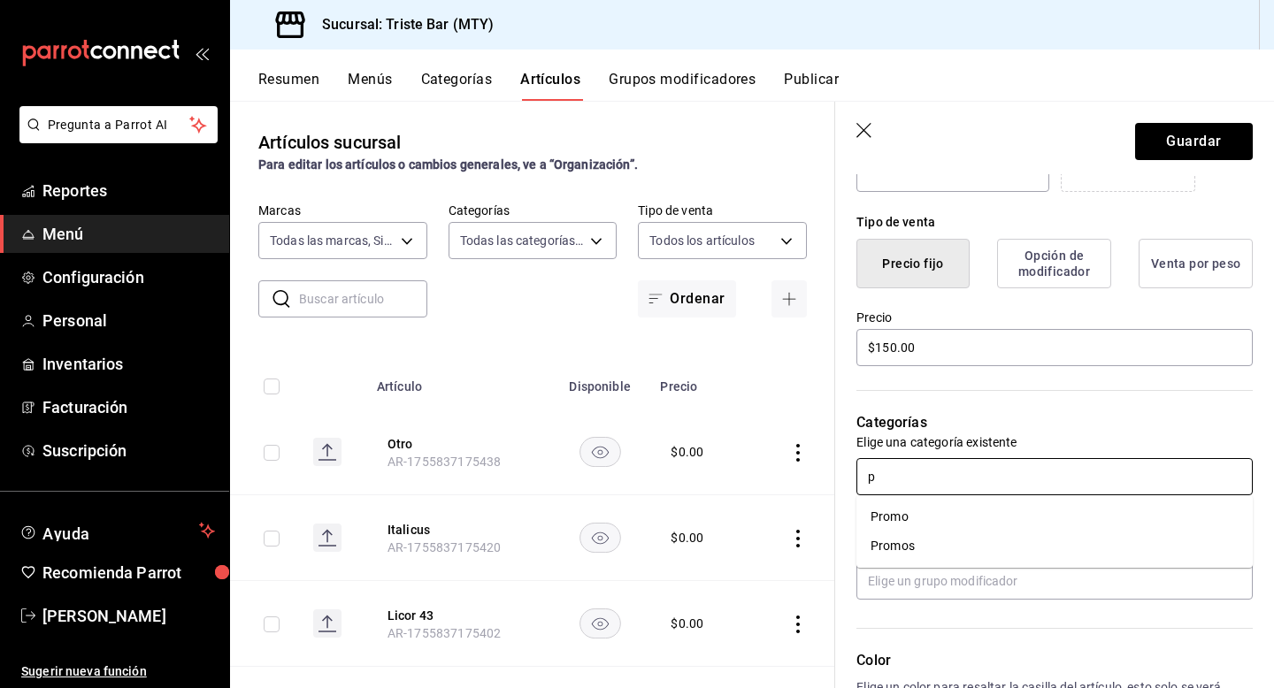
click at [899, 523] on li "Promo" at bounding box center [1054, 516] width 396 height 29
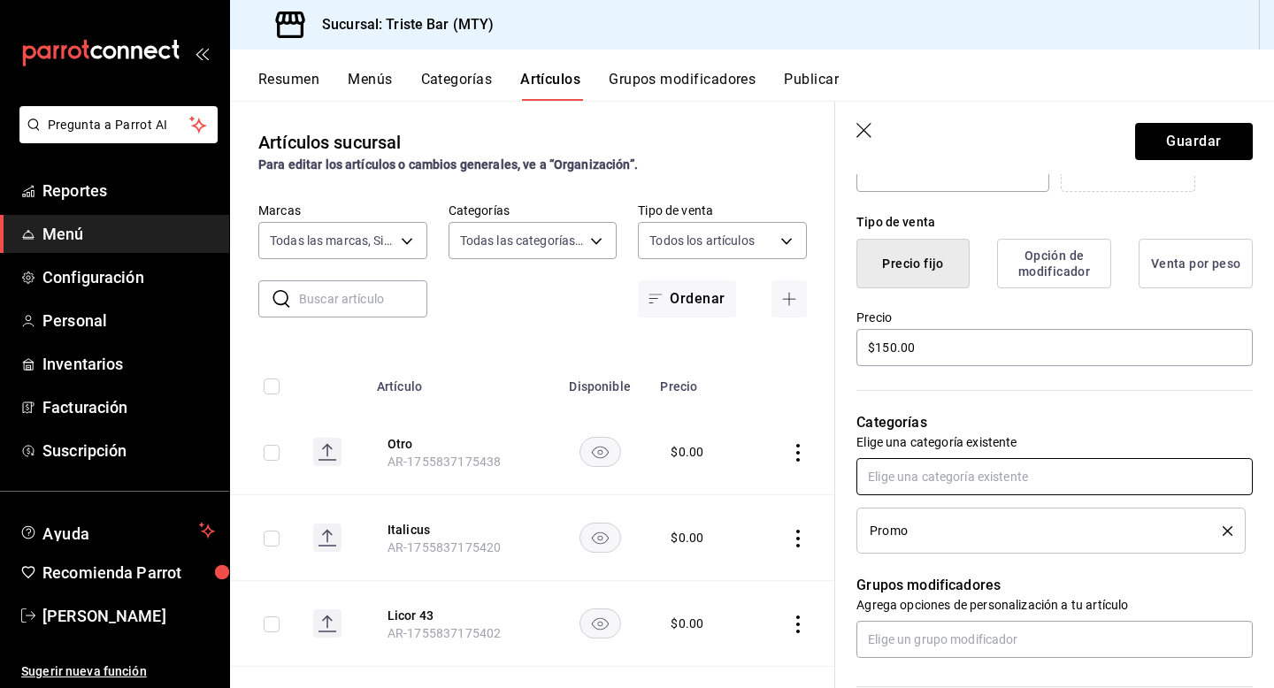
click at [960, 484] on input "text" at bounding box center [1054, 476] width 396 height 37
type input "pr"
click at [954, 521] on li "Promos" at bounding box center [1054, 516] width 396 height 29
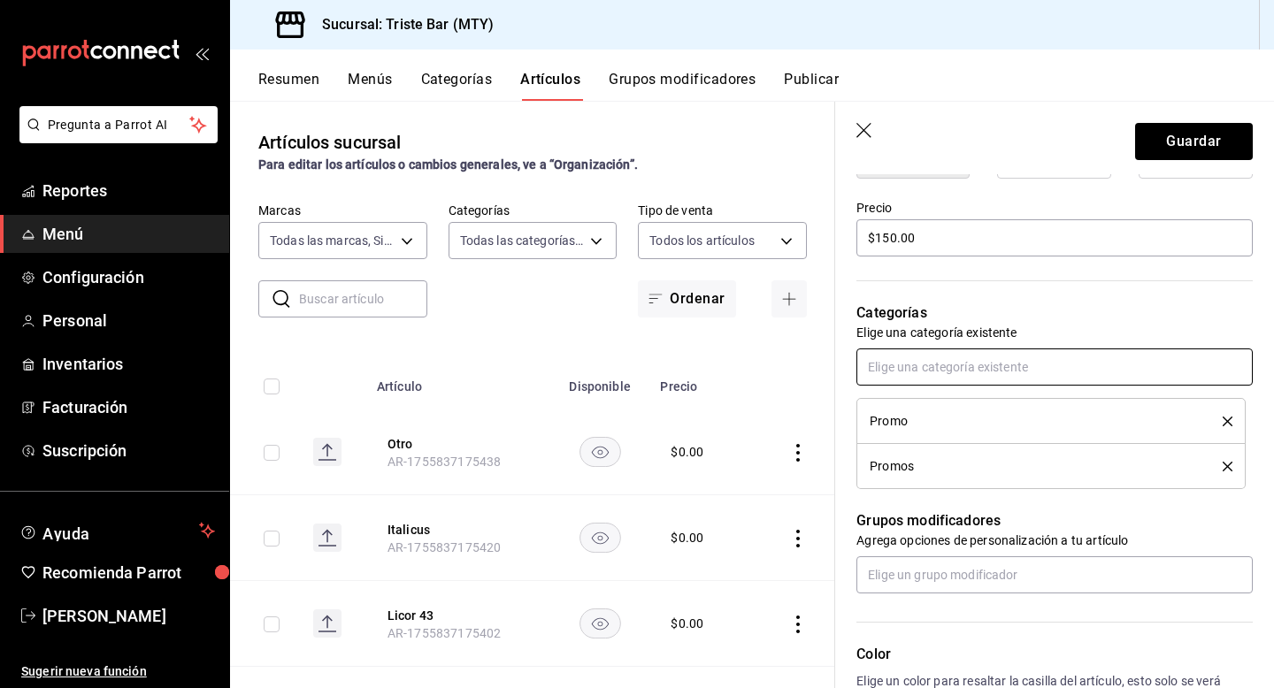
scroll to position [510, 0]
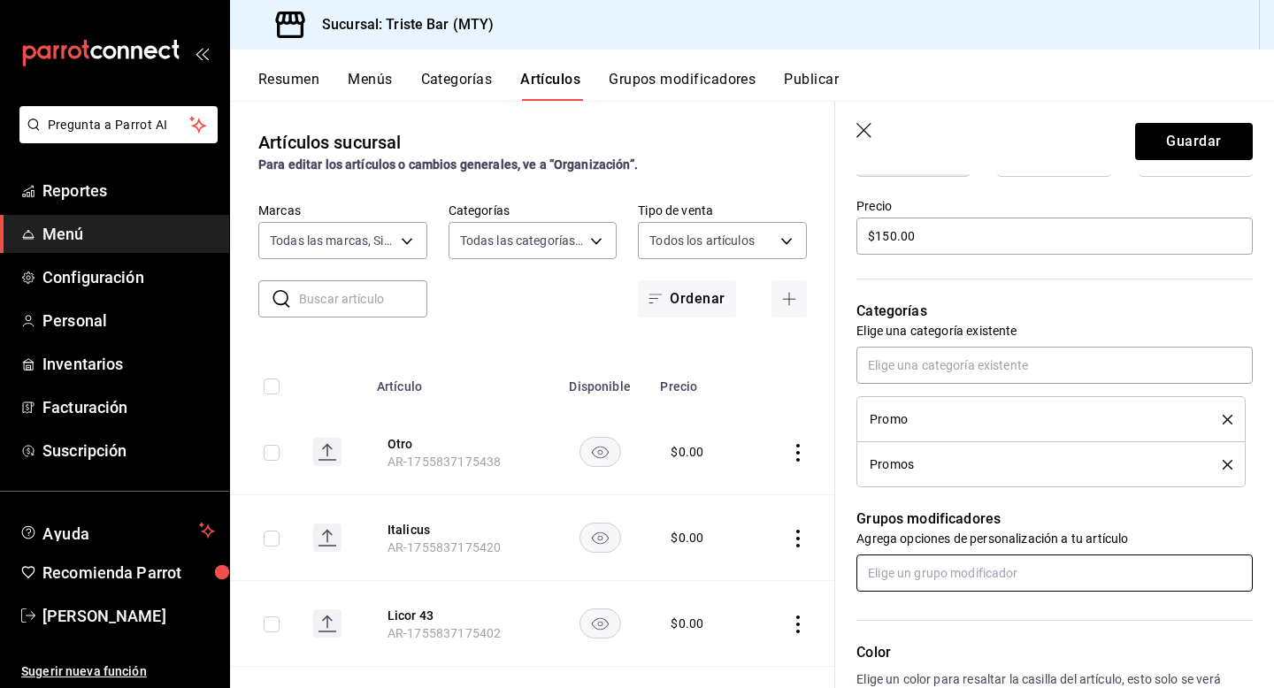
click at [905, 588] on input "text" at bounding box center [1054, 573] width 396 height 37
click at [892, 531] on div "Spritz" at bounding box center [886, 533] width 33 height 19
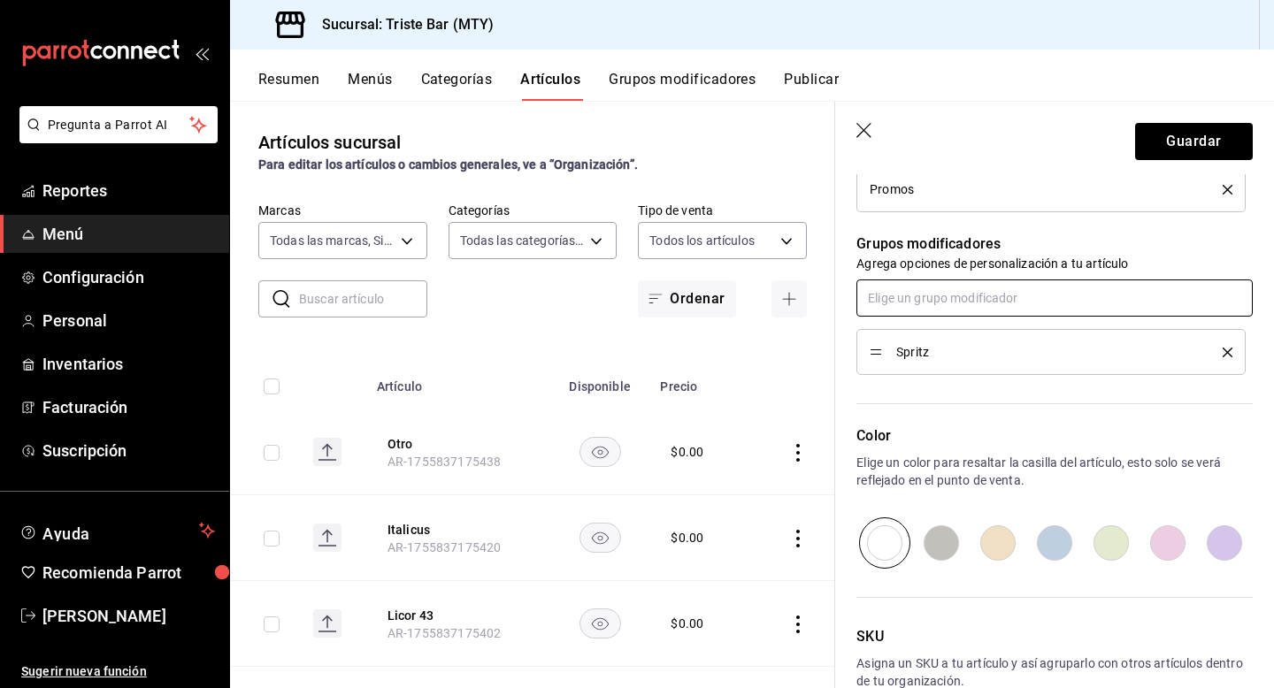
scroll to position [888, 0]
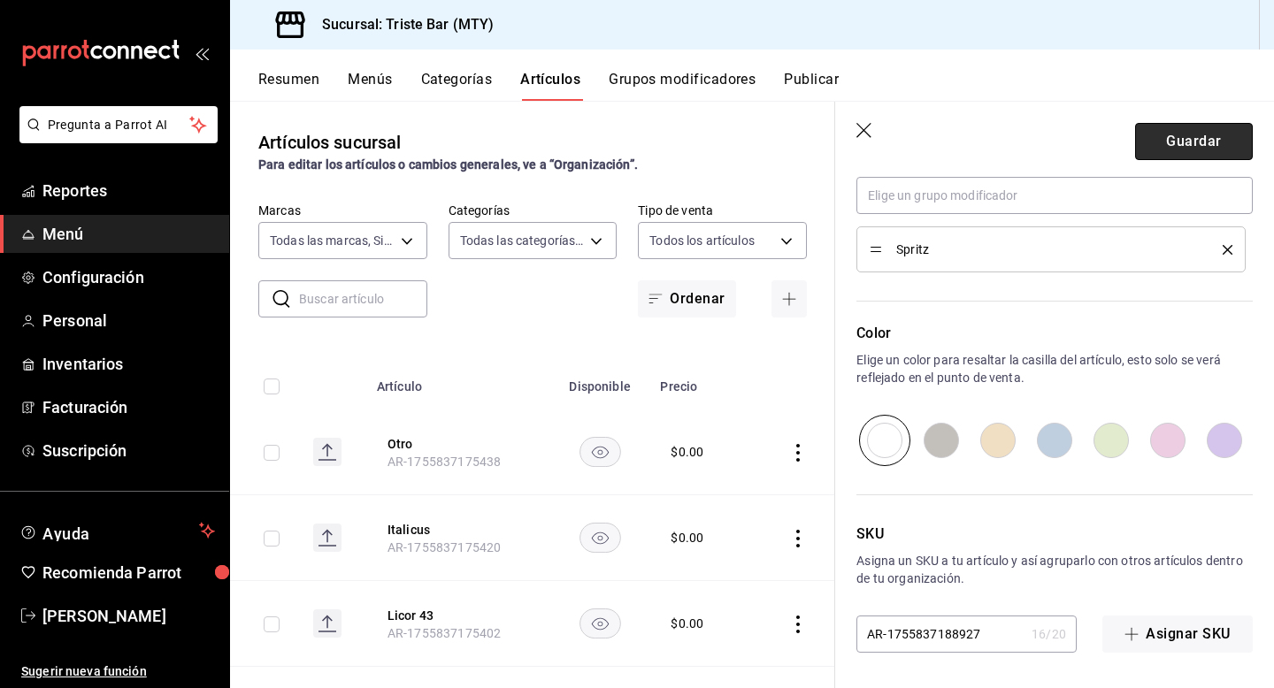
click at [1198, 134] on button "Guardar" at bounding box center [1194, 141] width 118 height 37
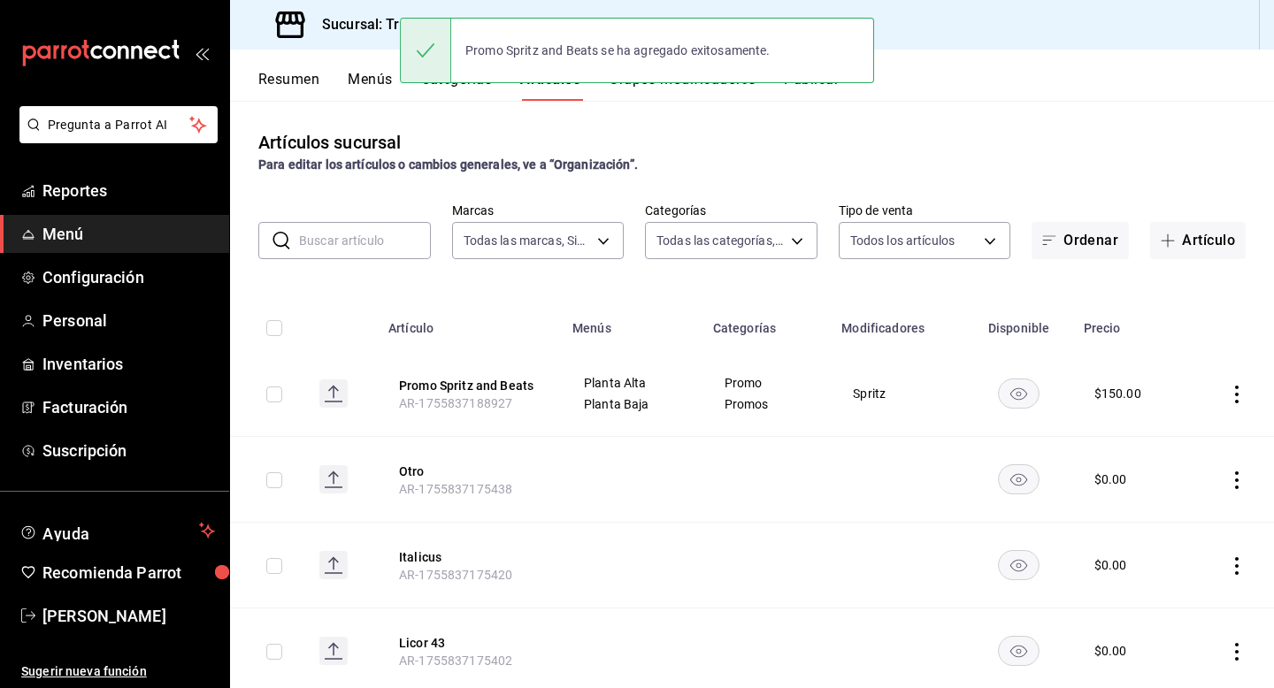
click at [287, 77] on button "Resumen" at bounding box center [288, 86] width 61 height 30
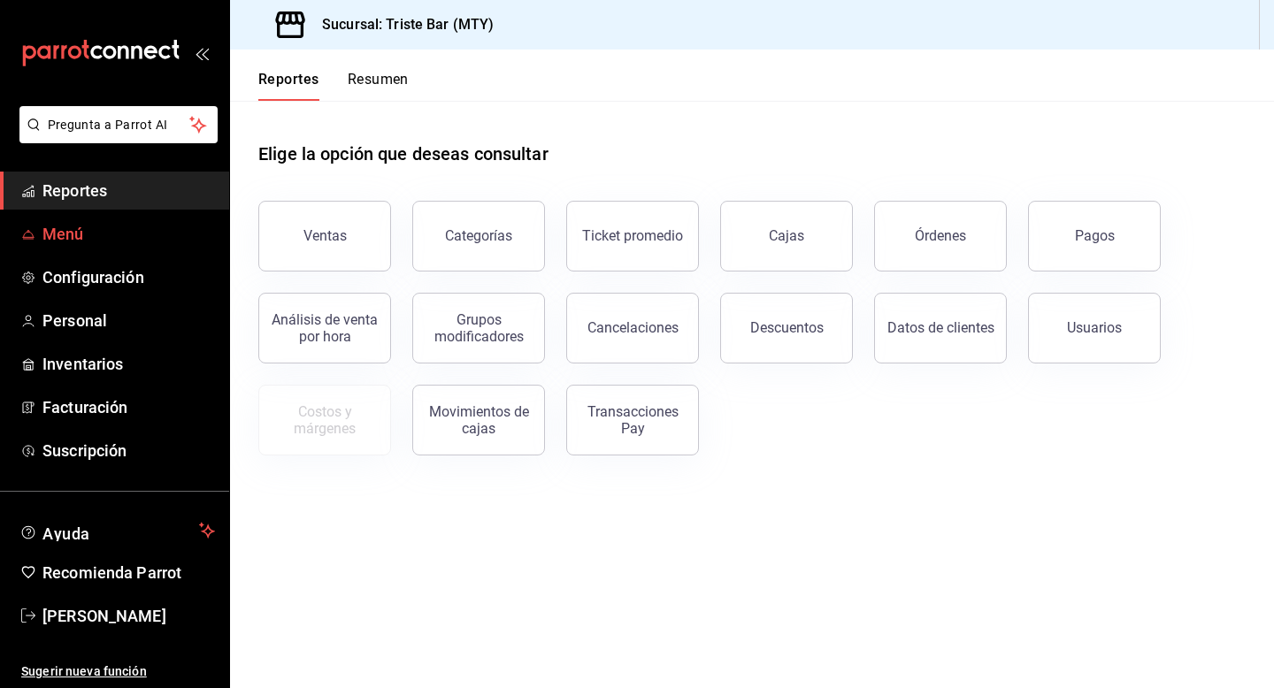
click at [72, 246] on link "Menú" at bounding box center [114, 234] width 229 height 38
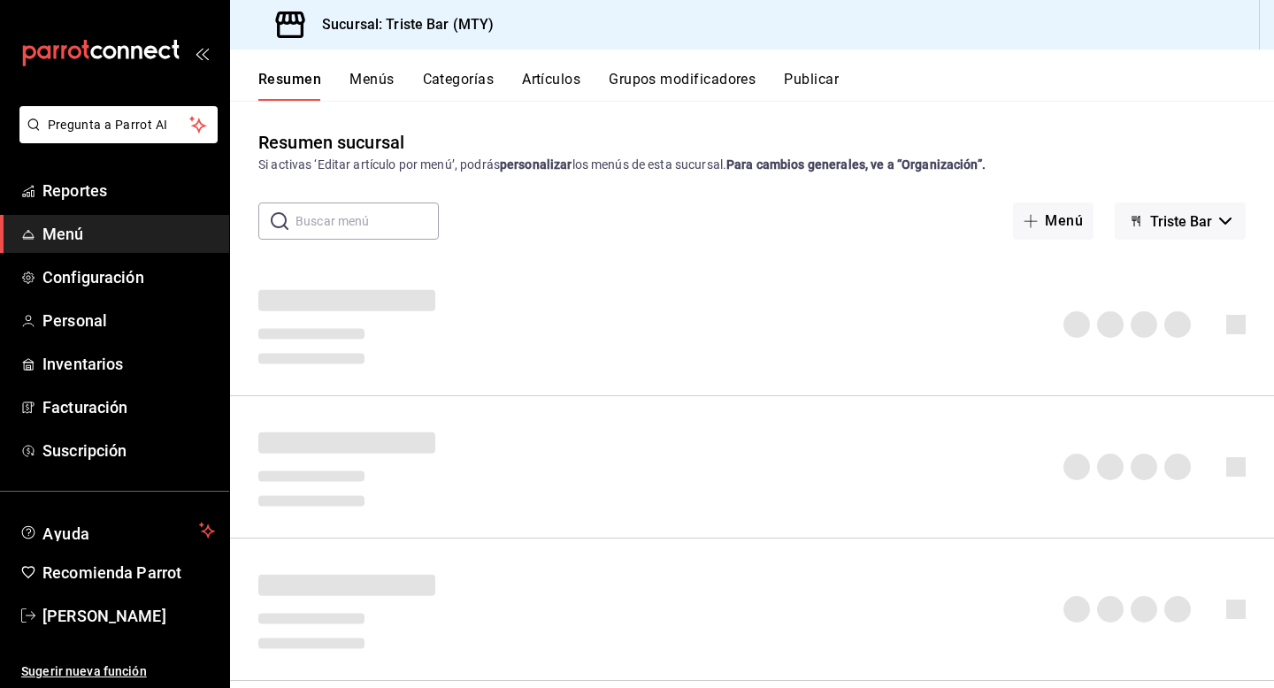
click at [544, 84] on button "Artículos" at bounding box center [551, 86] width 58 height 30
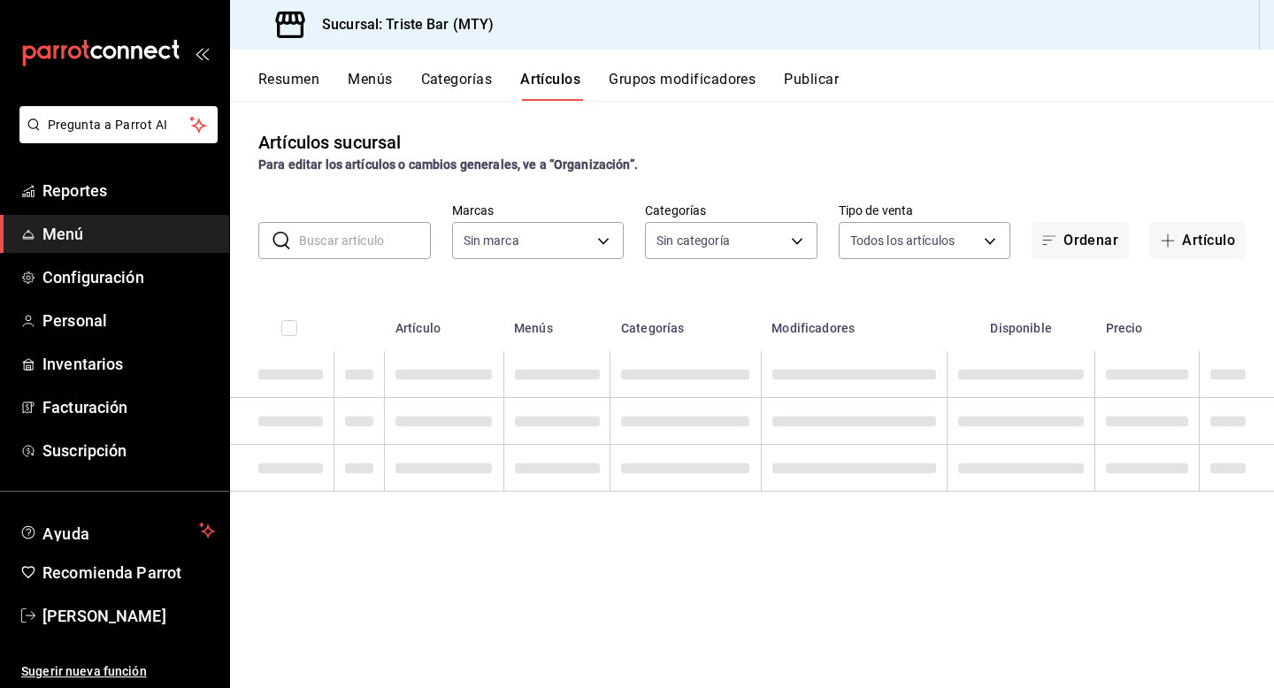
type input "a0d64e0e-8eb3-4629-826a-2b9b2caf043a"
click at [1201, 233] on button "Artículo" at bounding box center [1198, 240] width 96 height 37
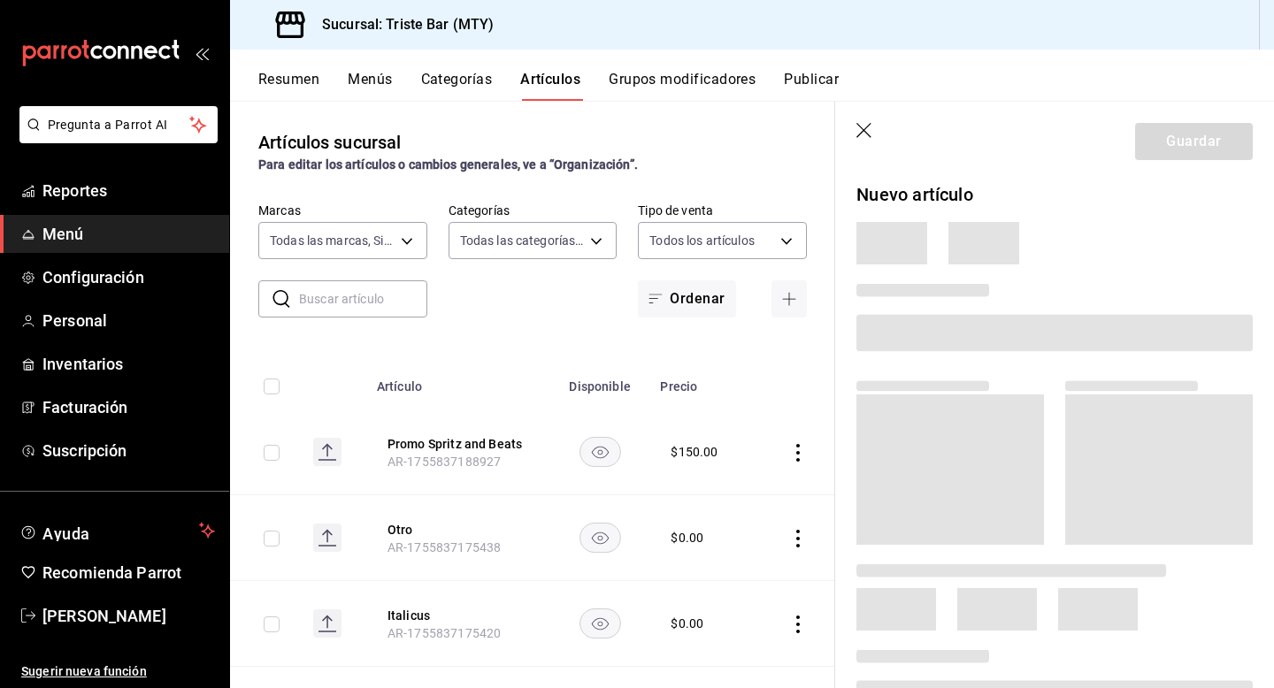
type input "6ced5350-b674-43e6-a928-4e140fad2f3a,7f4bc048-5502-4edc-9a8e-5fb99cc30381,5d409…"
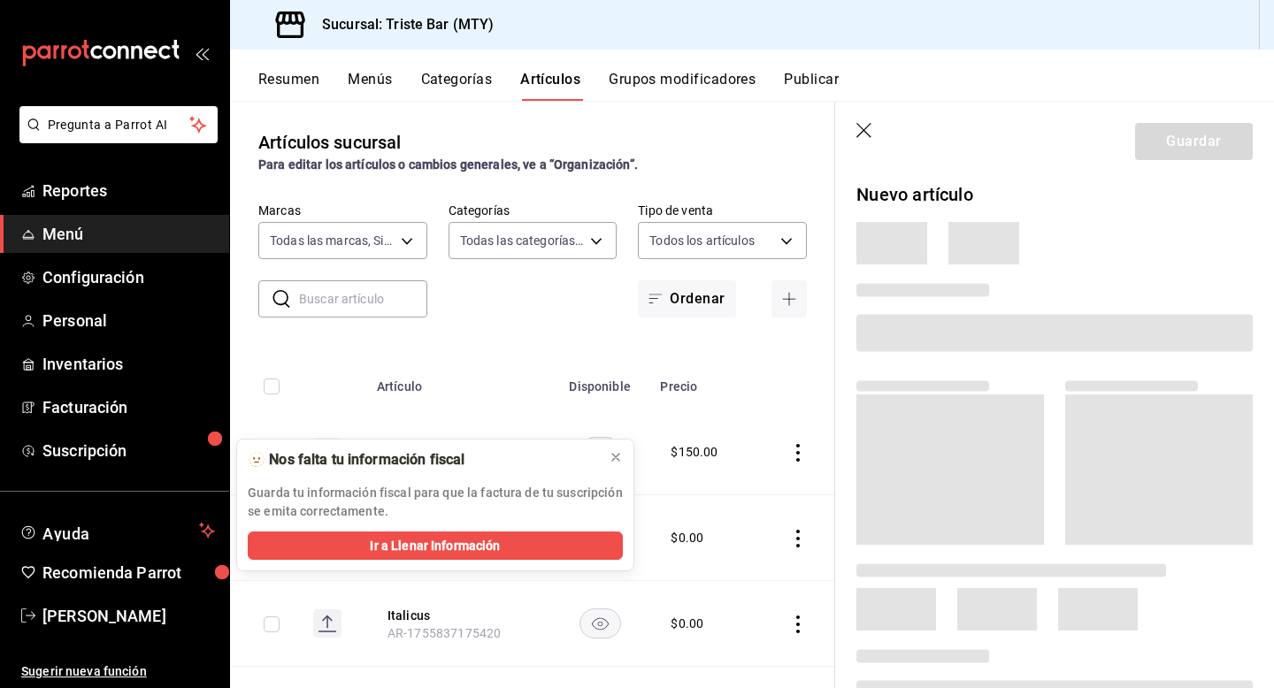
scroll to position [50, 0]
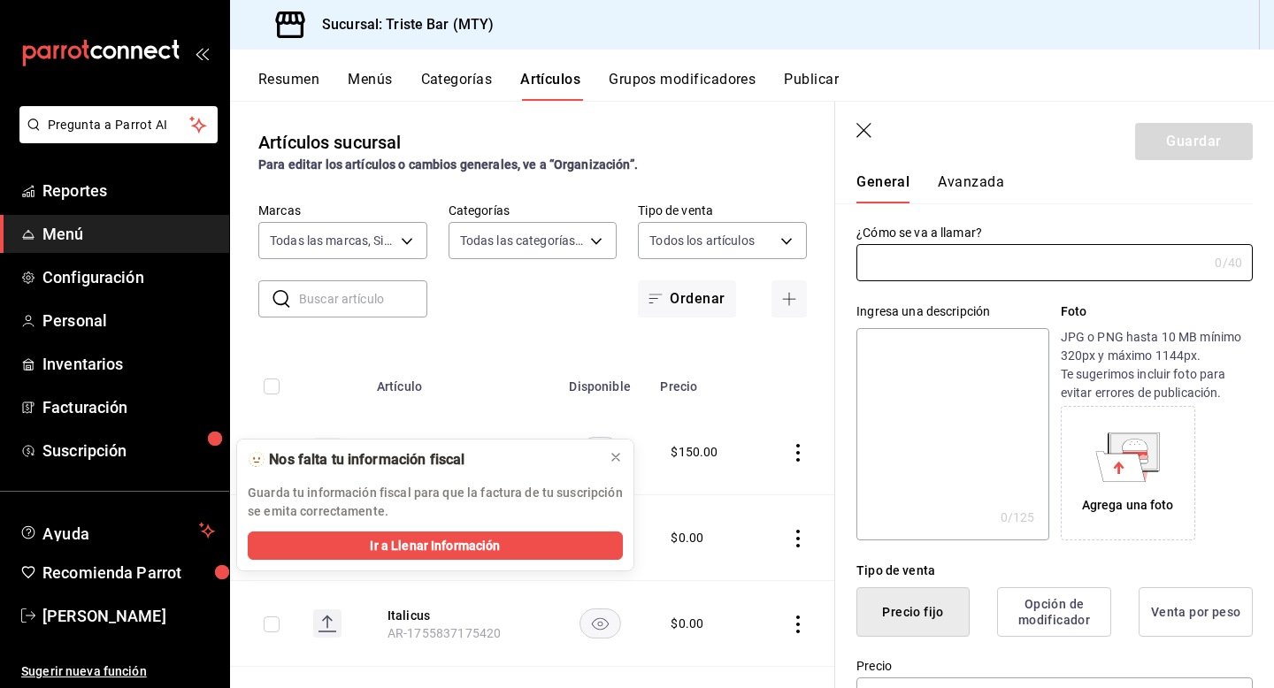
type input "AR-1755838352491"
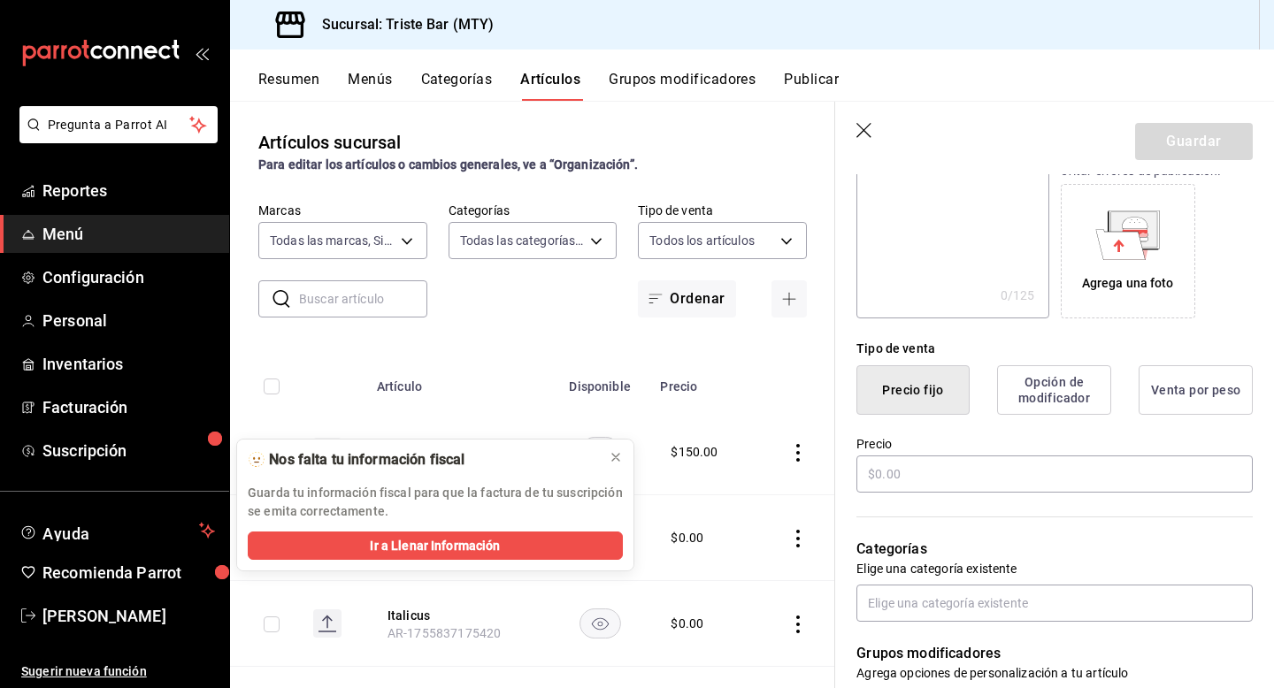
scroll to position [279, 0]
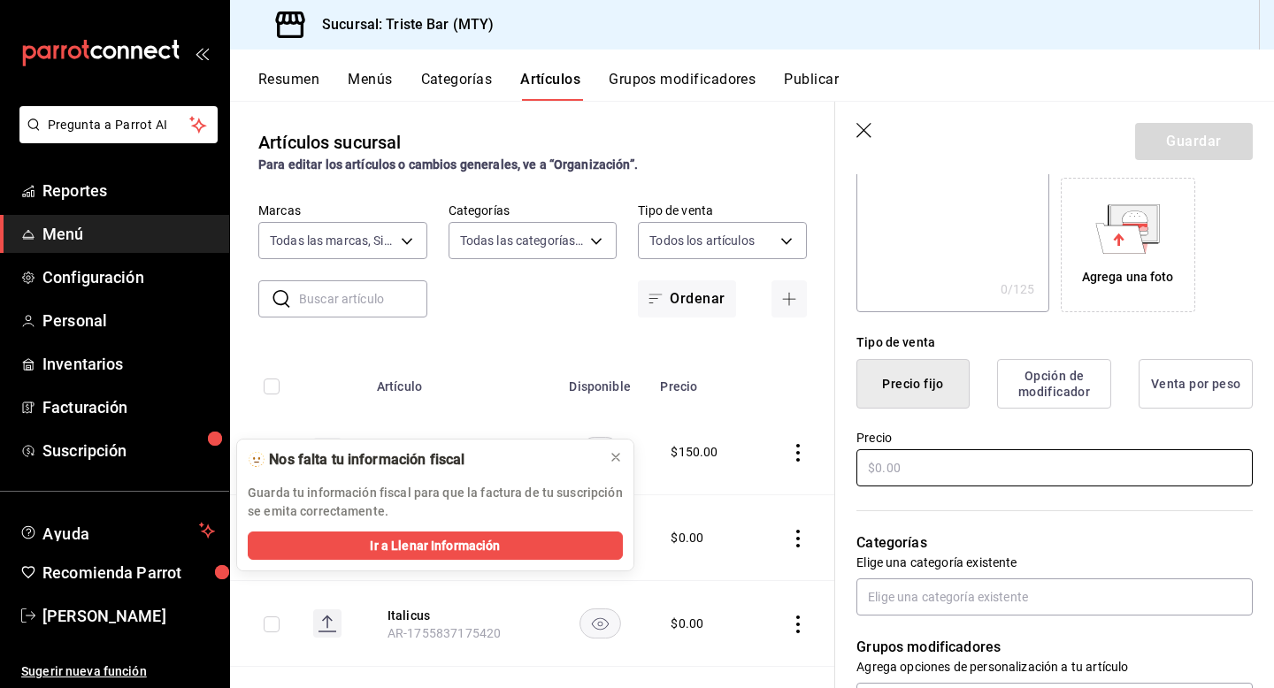
type input "Gyoza Veggie"
click at [952, 464] on input "text" at bounding box center [1054, 467] width 396 height 37
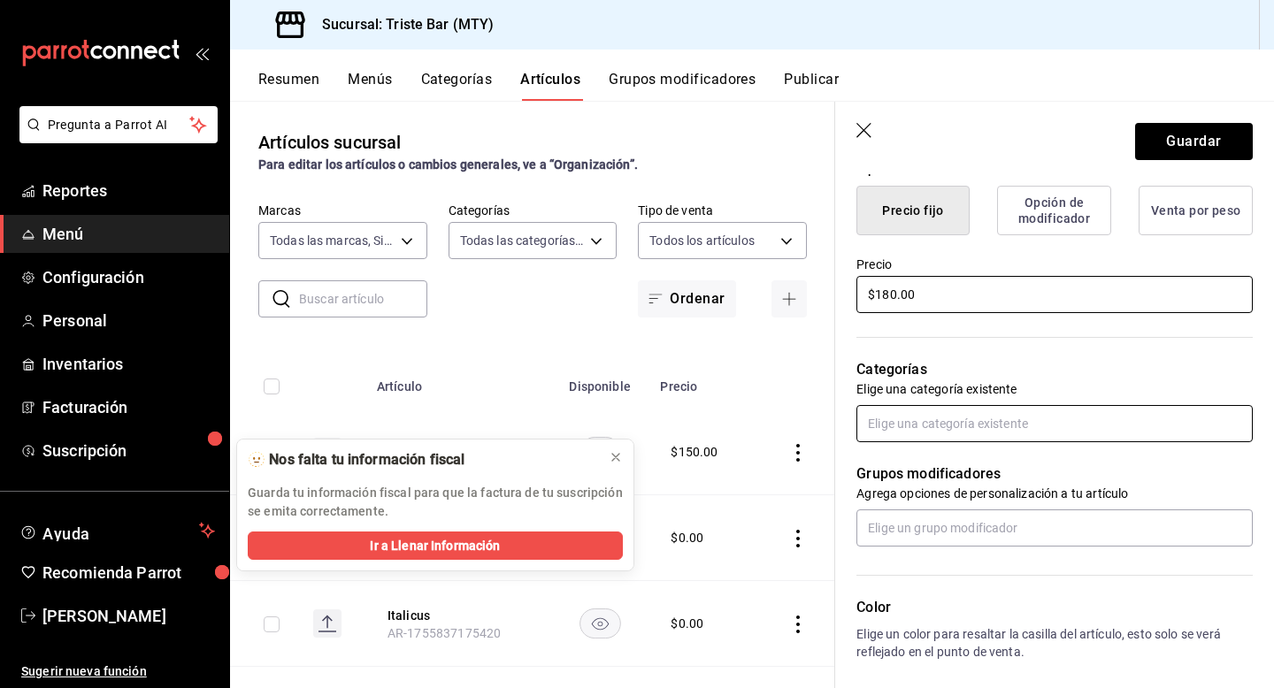
scroll to position [464, 0]
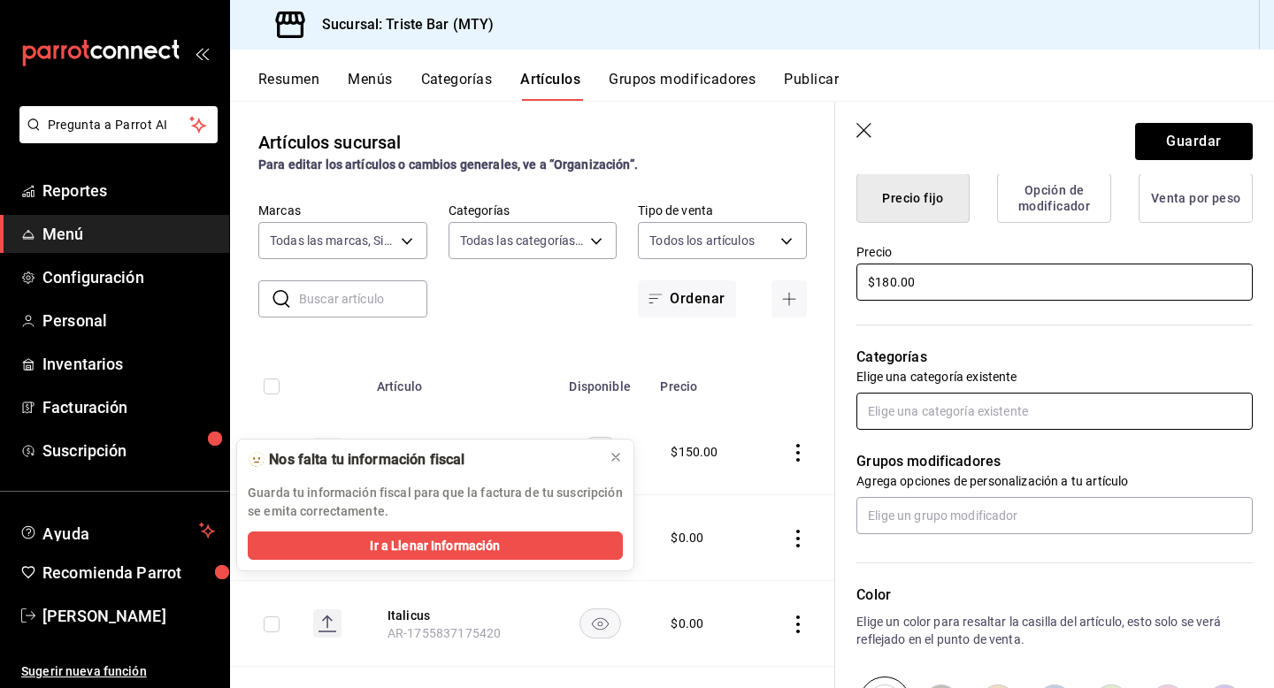
type input "$180.00"
click at [956, 404] on input "text" at bounding box center [1054, 411] width 396 height 37
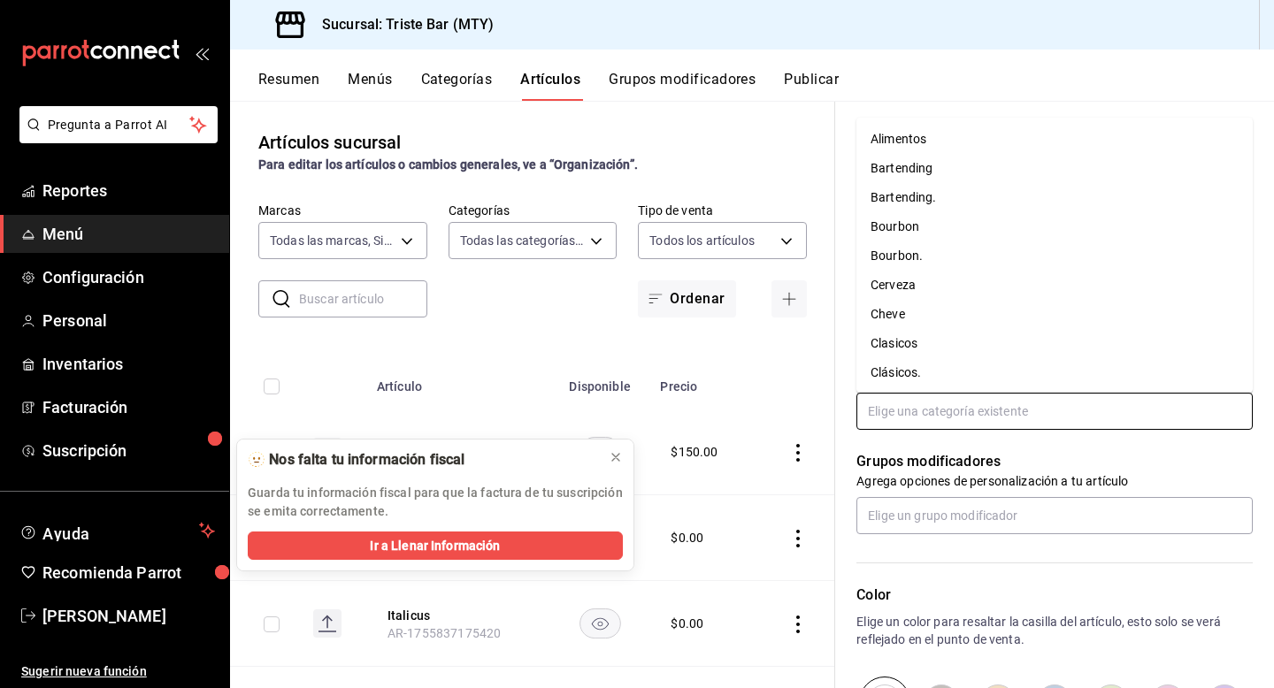
click at [914, 141] on li "Alimentos" at bounding box center [1054, 139] width 396 height 29
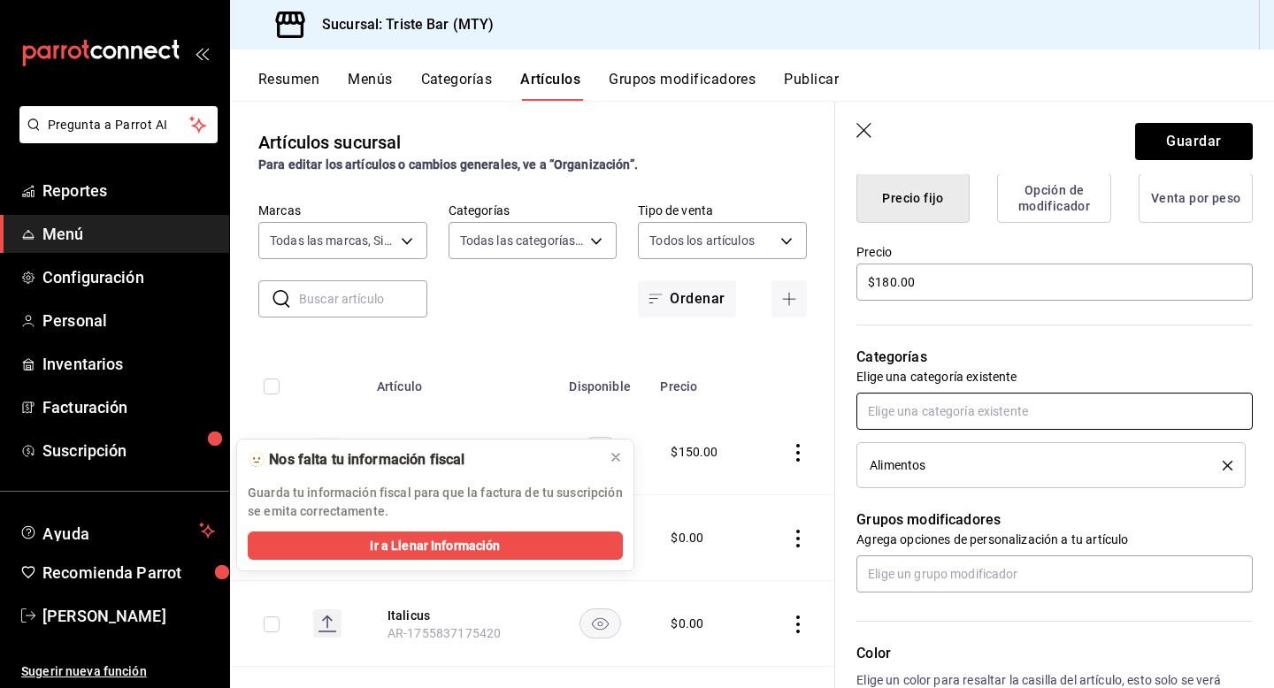
click at [913, 410] on input "text" at bounding box center [1054, 411] width 396 height 37
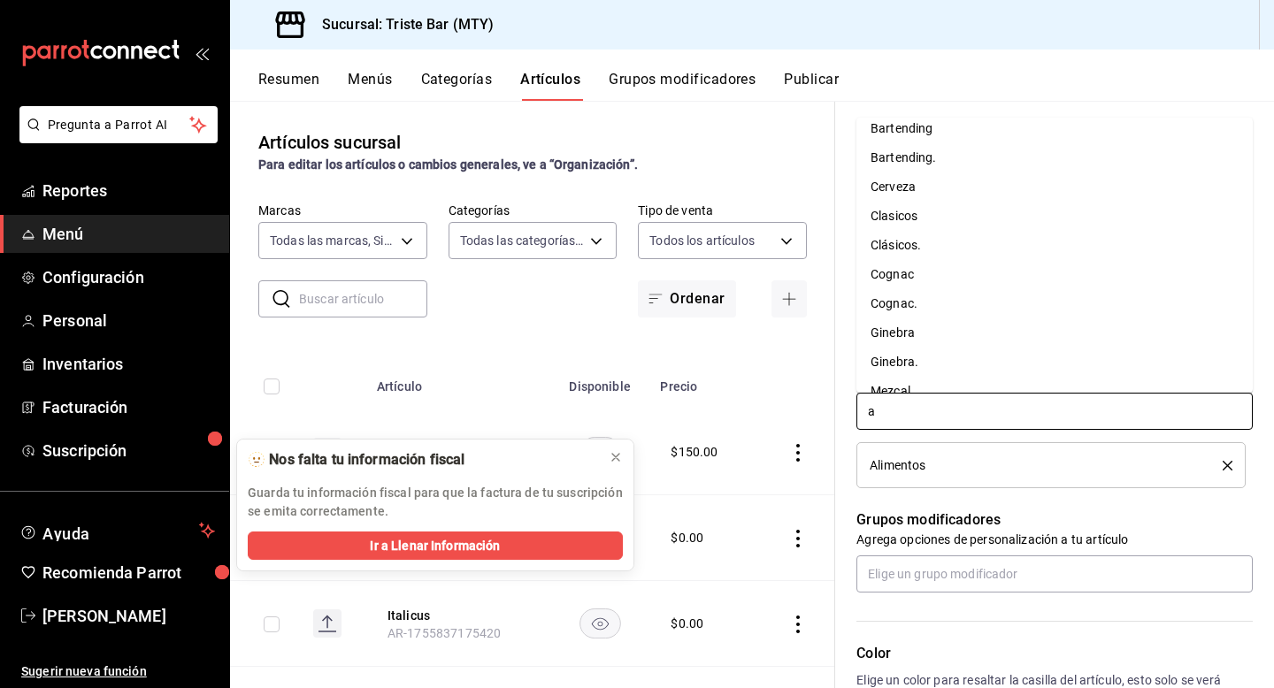
scroll to position [0, 0]
type input "a"
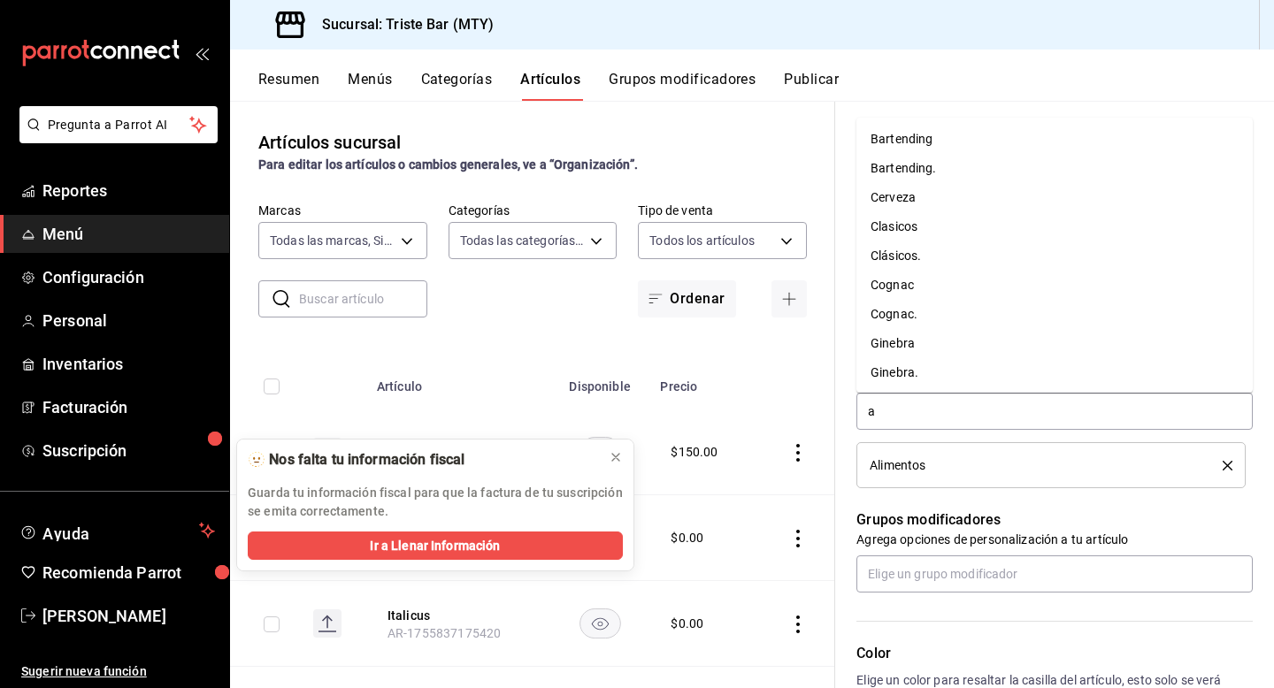
click at [947, 437] on div "a Alimentos" at bounding box center [1054, 441] width 396 height 96
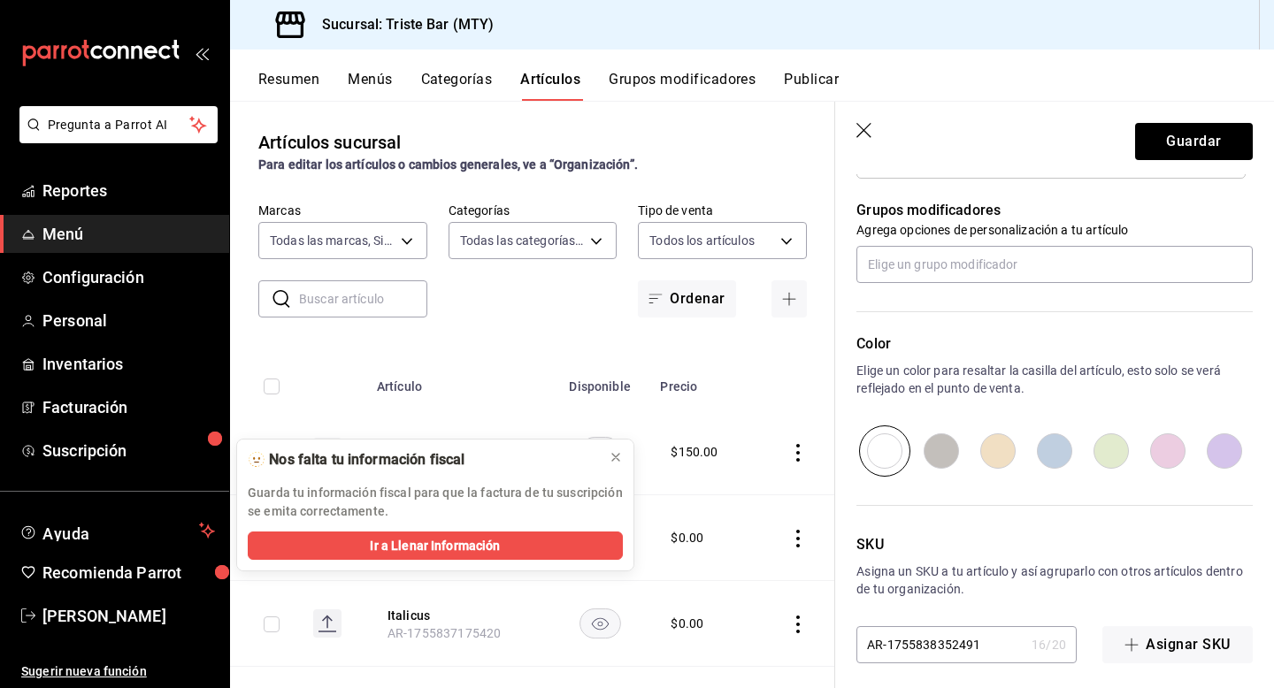
scroll to position [784, 0]
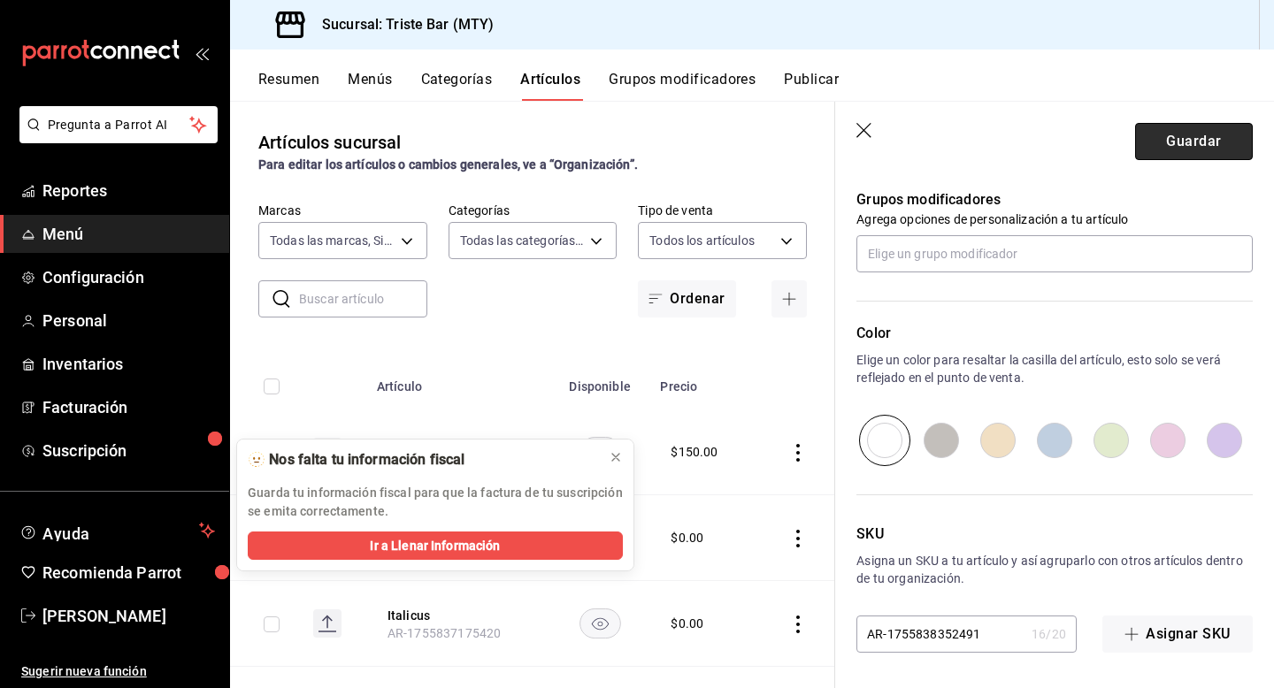
click at [1168, 123] on button "Guardar" at bounding box center [1194, 141] width 118 height 37
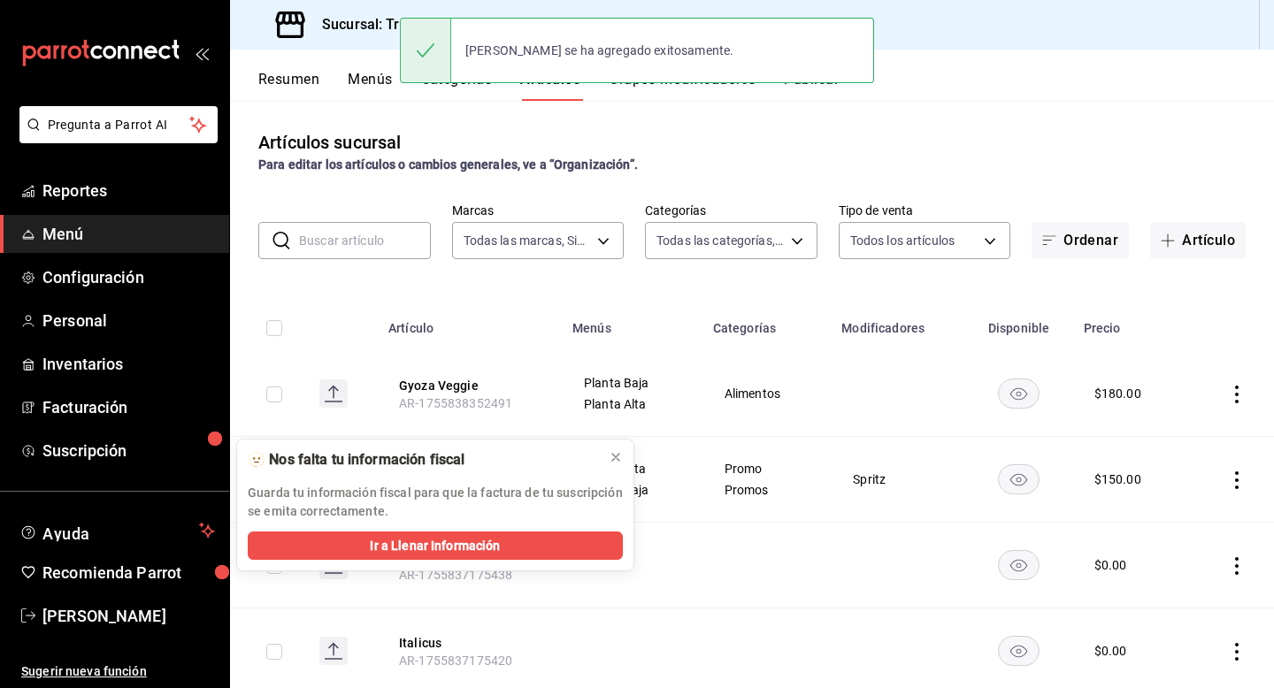
click at [296, 91] on button "Resumen" at bounding box center [288, 86] width 61 height 30
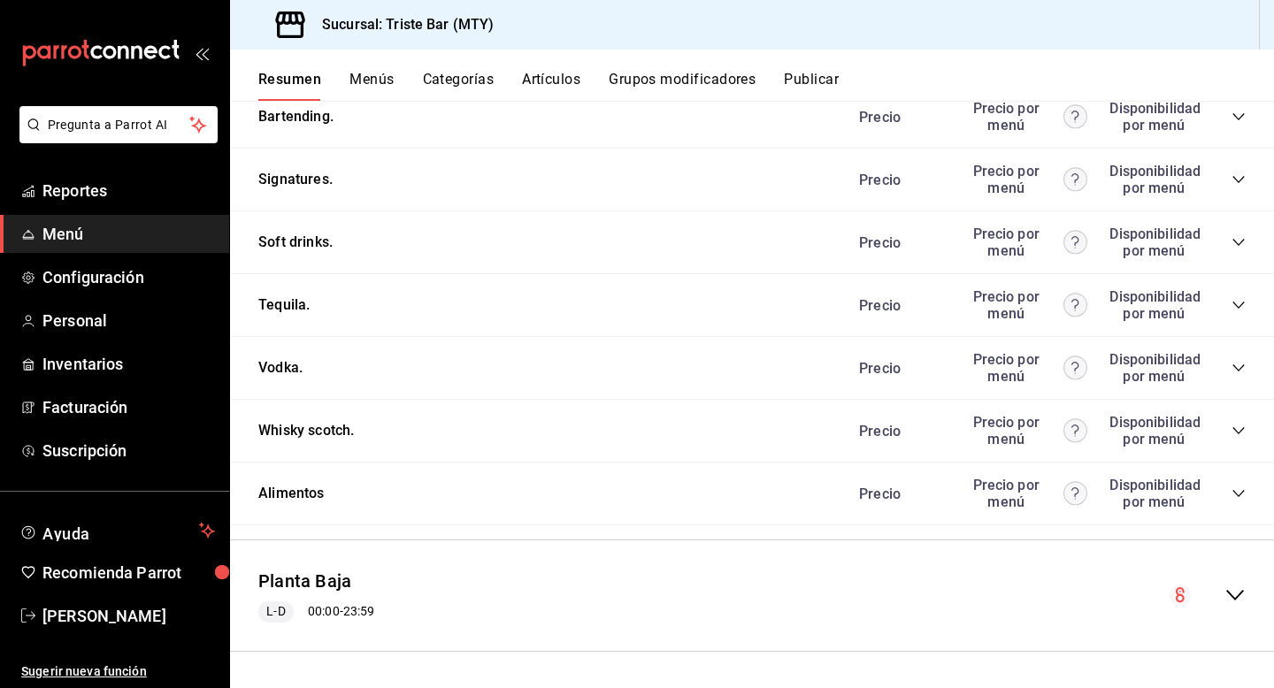
scroll to position [2064, 0]
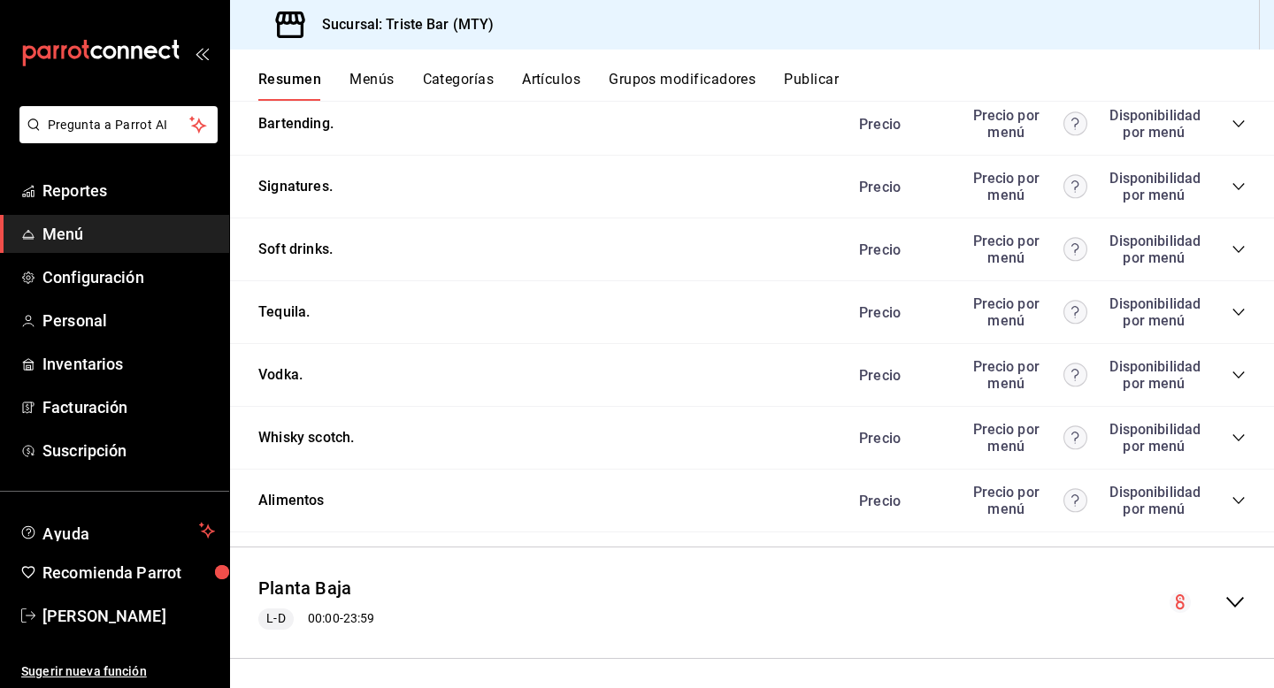
click at [1235, 494] on icon "collapse-category-row" at bounding box center [1238, 501] width 14 height 14
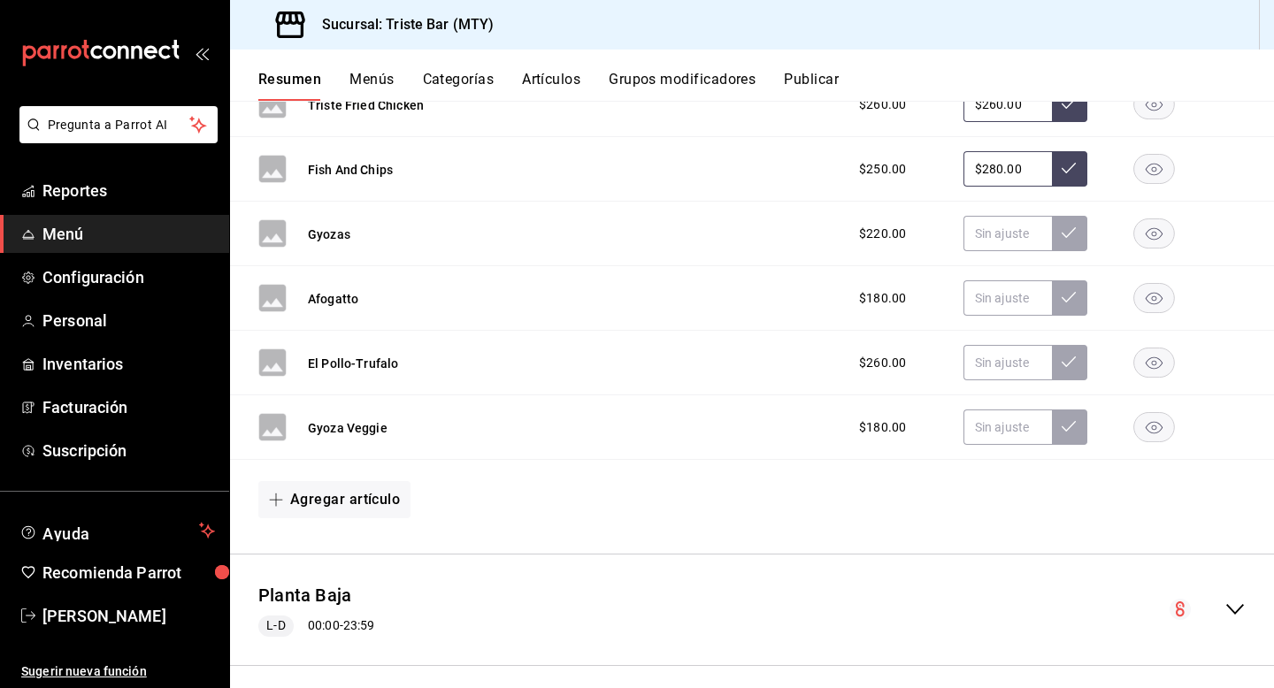
scroll to position [2732, 0]
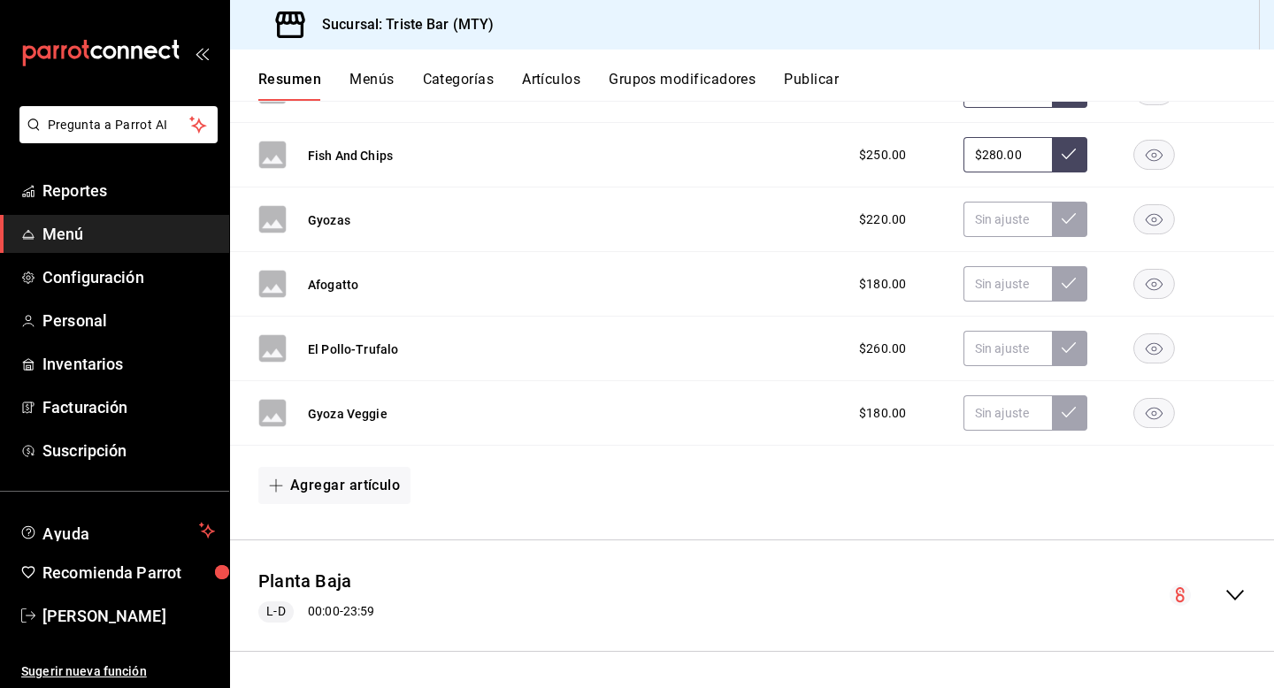
click at [1233, 590] on icon "collapse-menu-row" at bounding box center [1234, 595] width 21 height 21
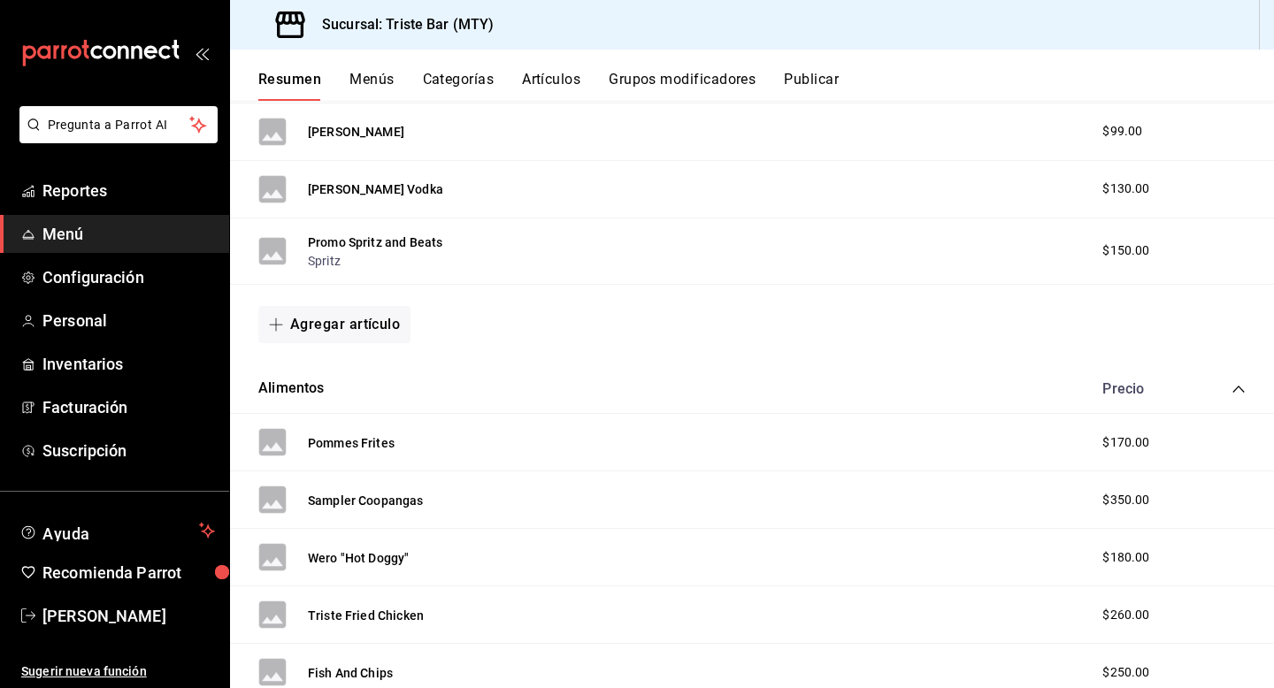
scroll to position [3650, 0]
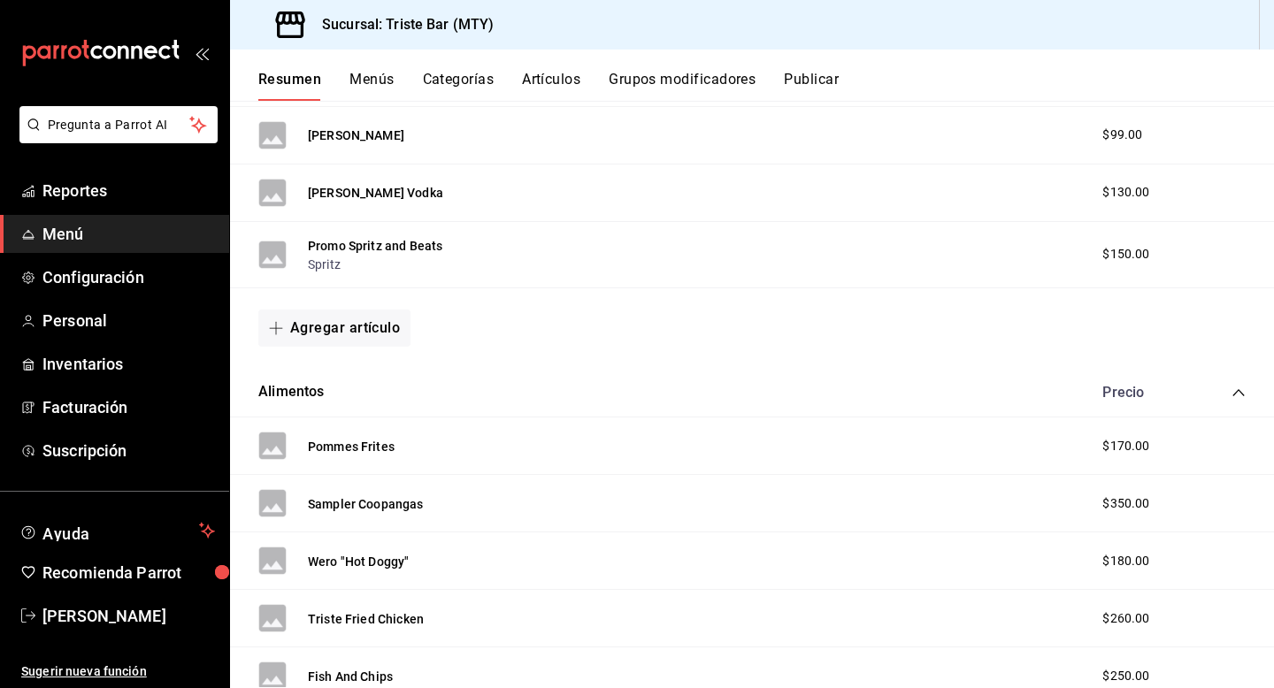
click at [1236, 391] on icon "collapse-category-row" at bounding box center [1237, 392] width 11 height 7
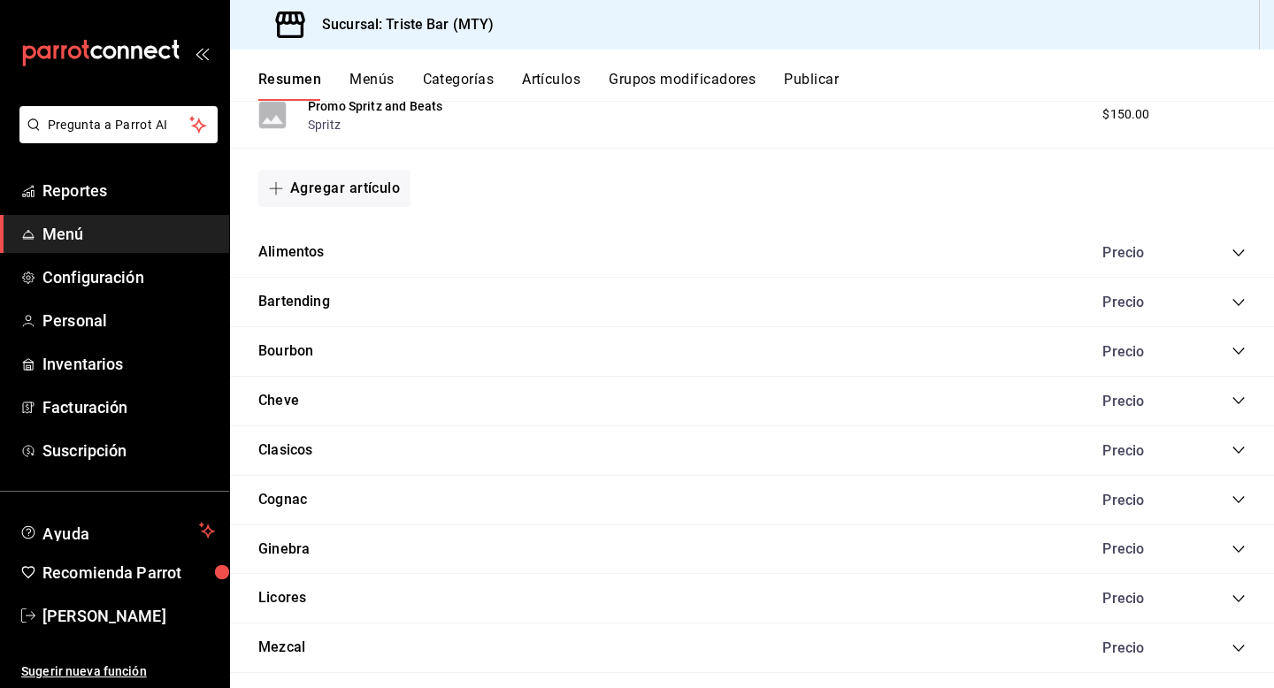
scroll to position [3787, 0]
click at [1238, 255] on icon "collapse-category-row" at bounding box center [1238, 256] width 14 height 14
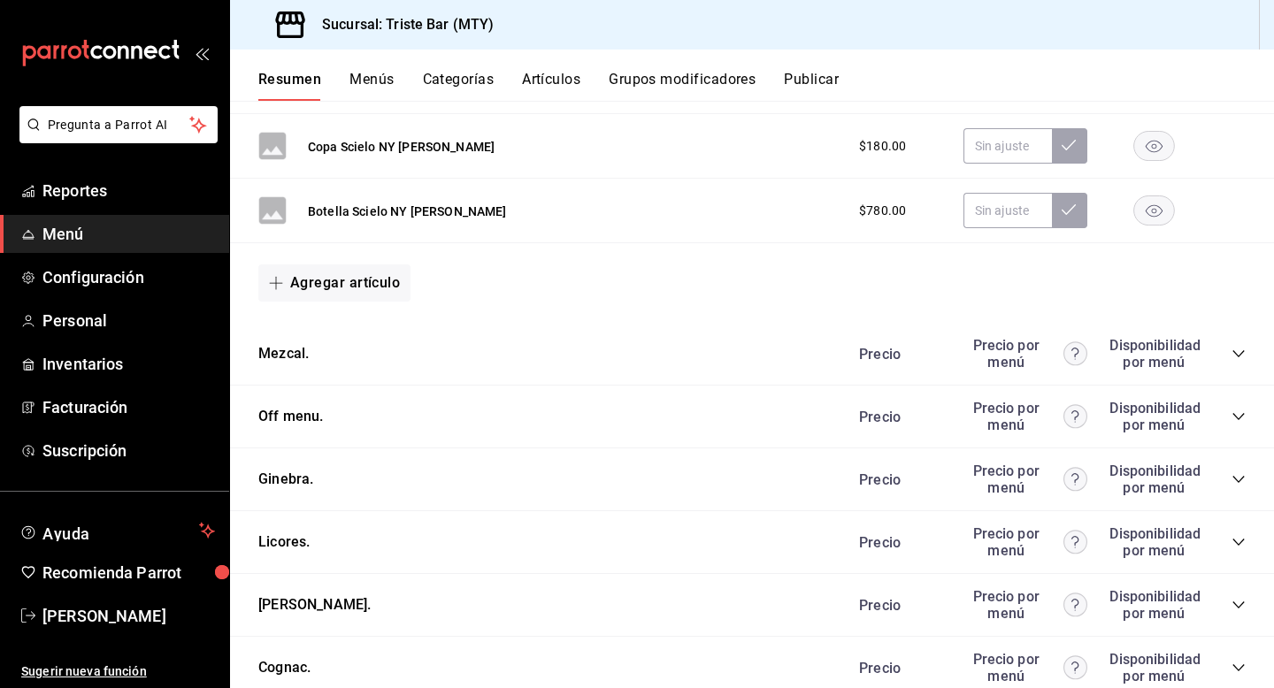
scroll to position [892, 0]
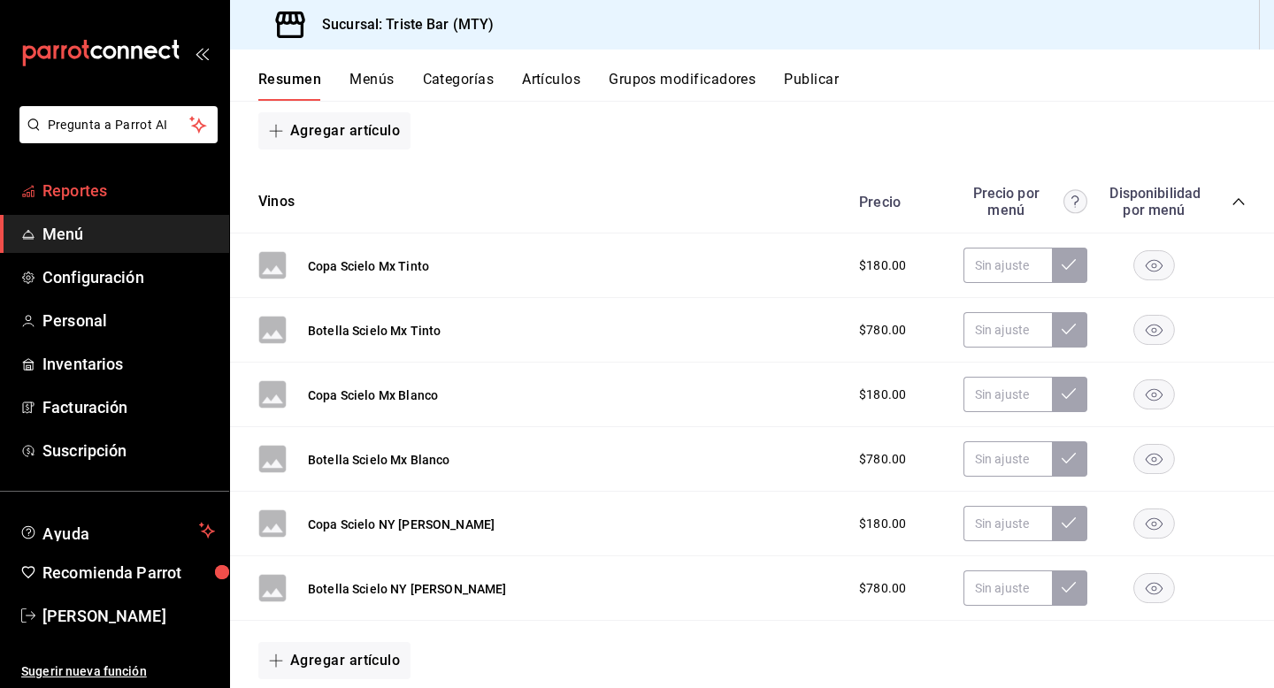
click at [167, 194] on span "Reportes" at bounding box center [128, 191] width 172 height 24
